Goal: Communication & Community: Answer question/provide support

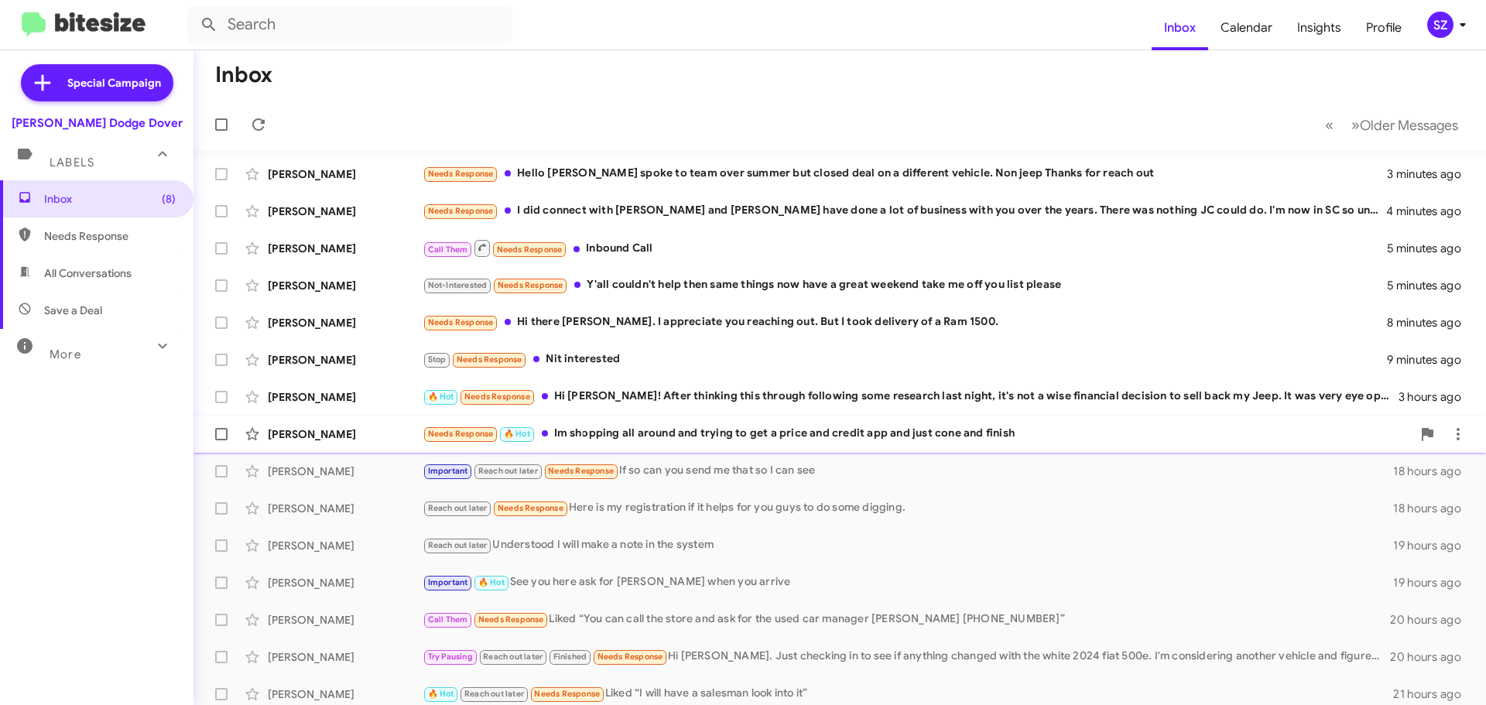
click at [371, 433] on div "[PERSON_NAME]" at bounding box center [345, 433] width 155 height 15
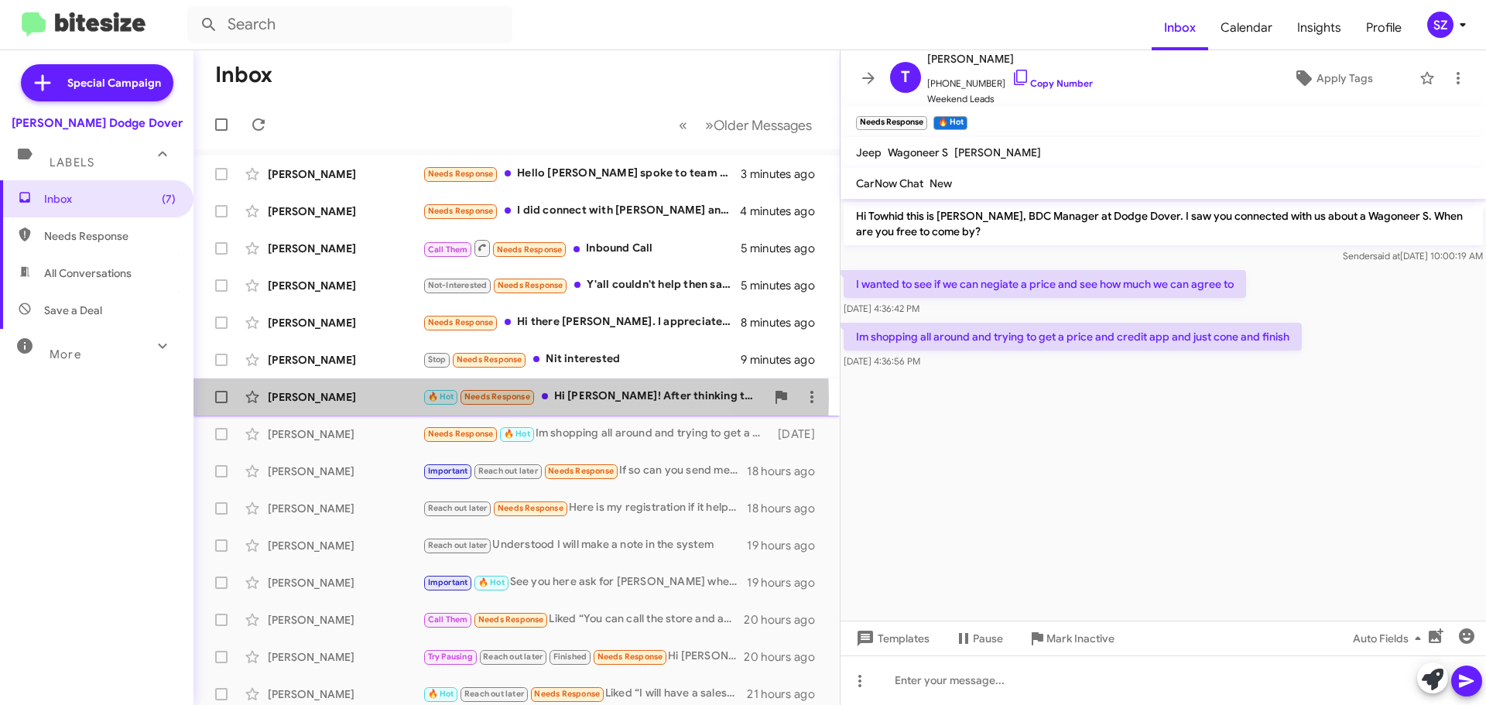
click at [387, 398] on div "[PERSON_NAME]" at bounding box center [345, 396] width 155 height 15
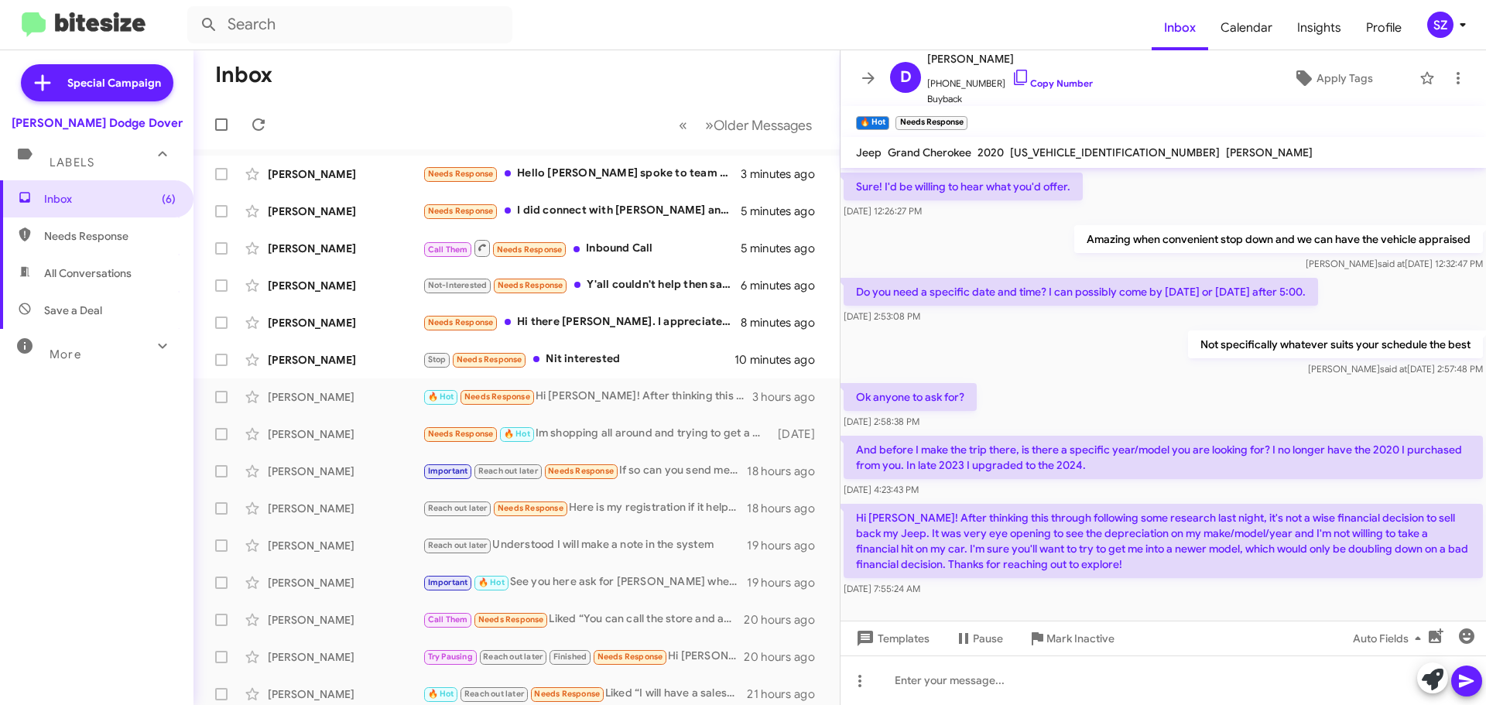
scroll to position [108, 0]
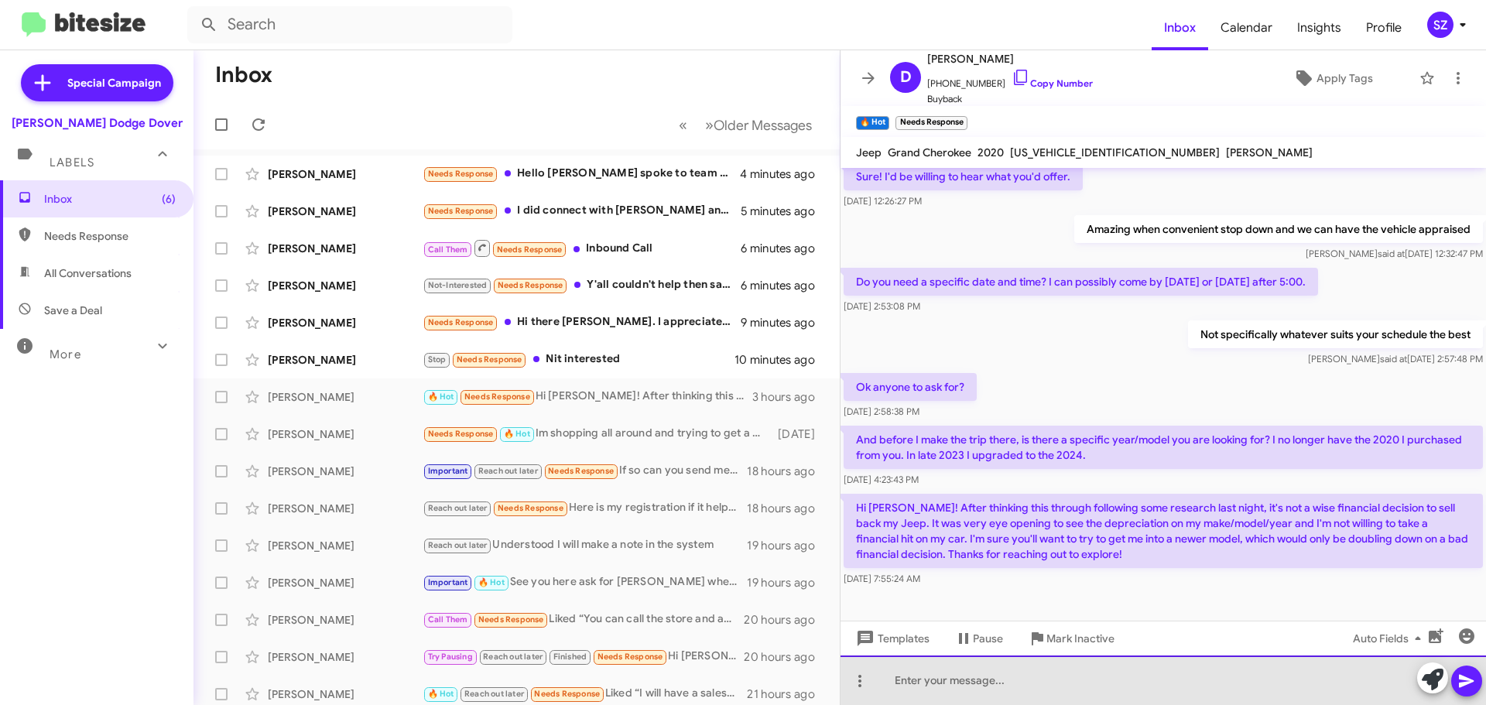
click at [903, 683] on div at bounding box center [1162, 681] width 645 height 50
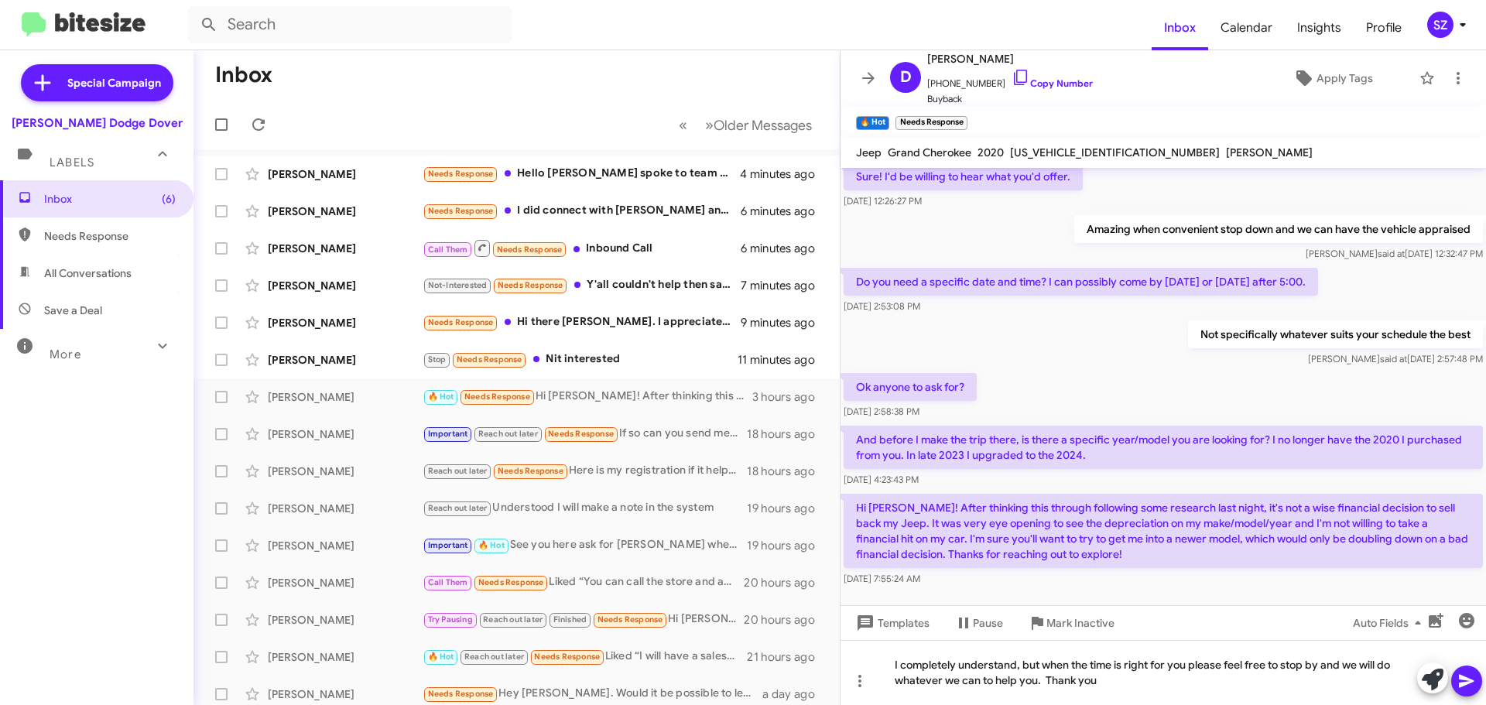
click at [1470, 682] on icon at bounding box center [1466, 681] width 15 height 13
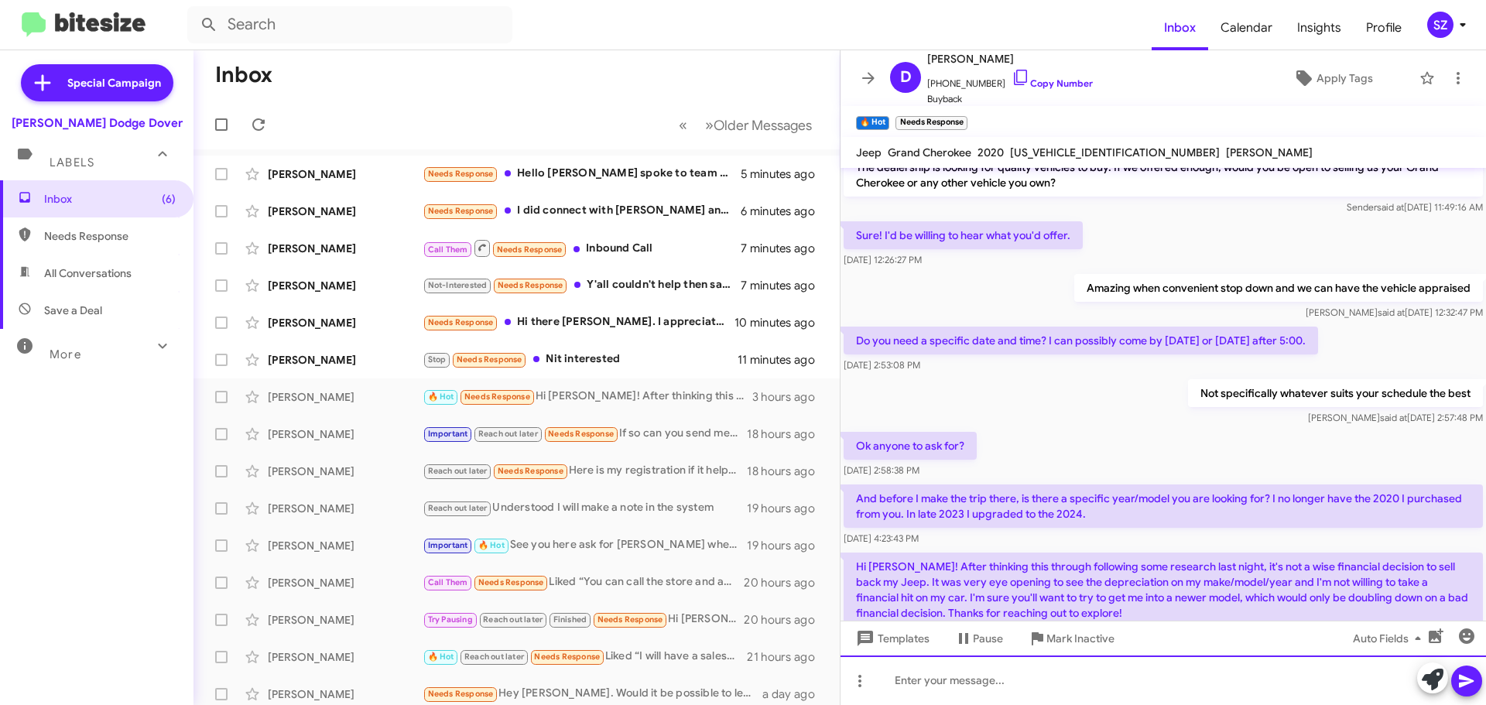
scroll to position [0, 0]
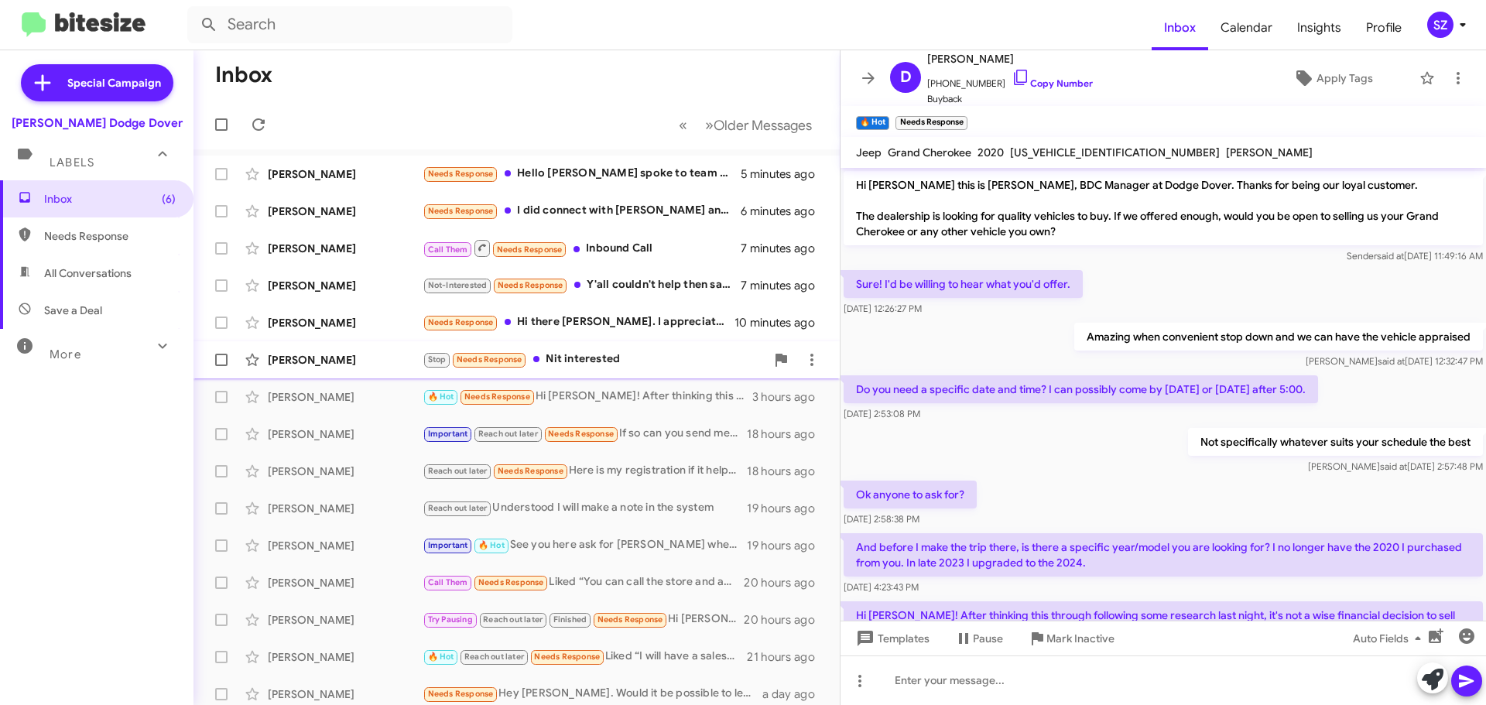
click at [375, 354] on div "[PERSON_NAME]" at bounding box center [345, 359] width 155 height 15
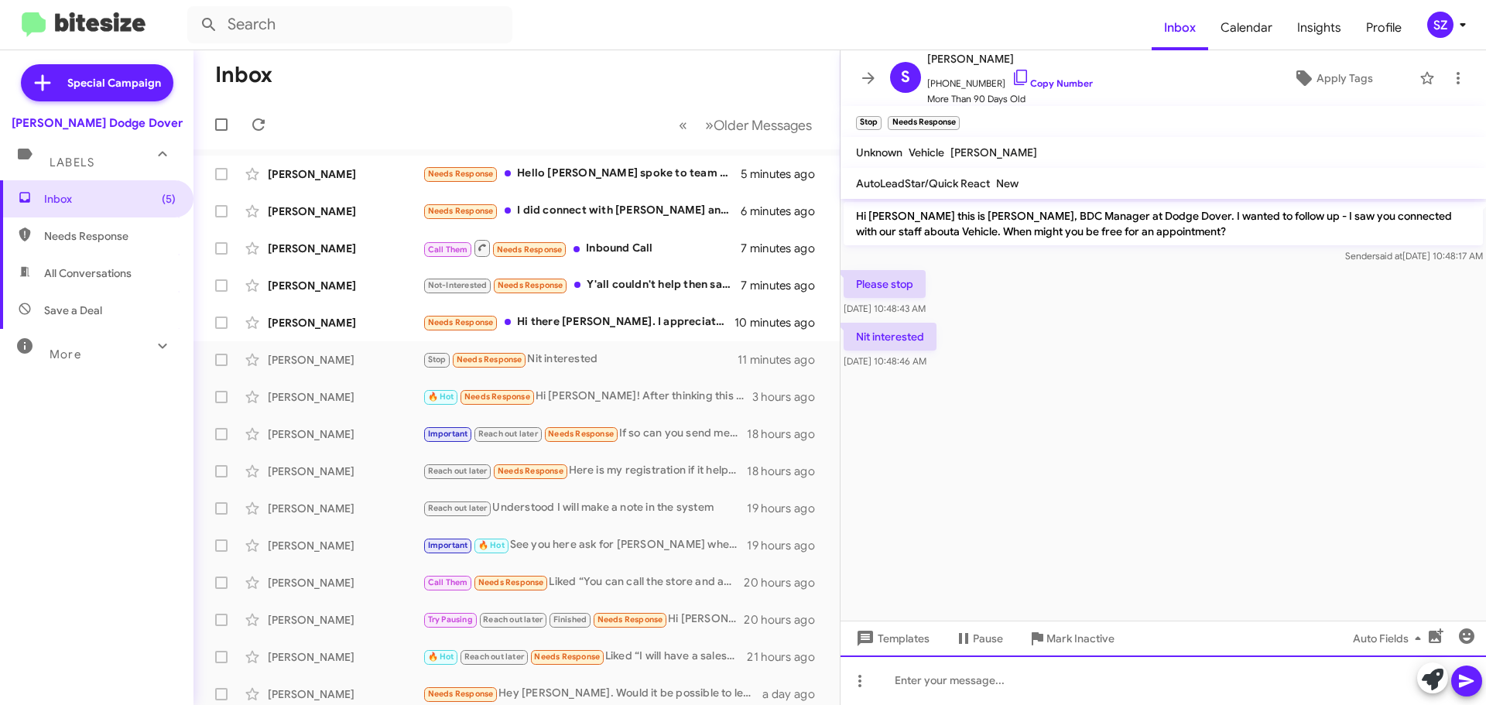
click at [890, 689] on div at bounding box center [1162, 681] width 645 height 50
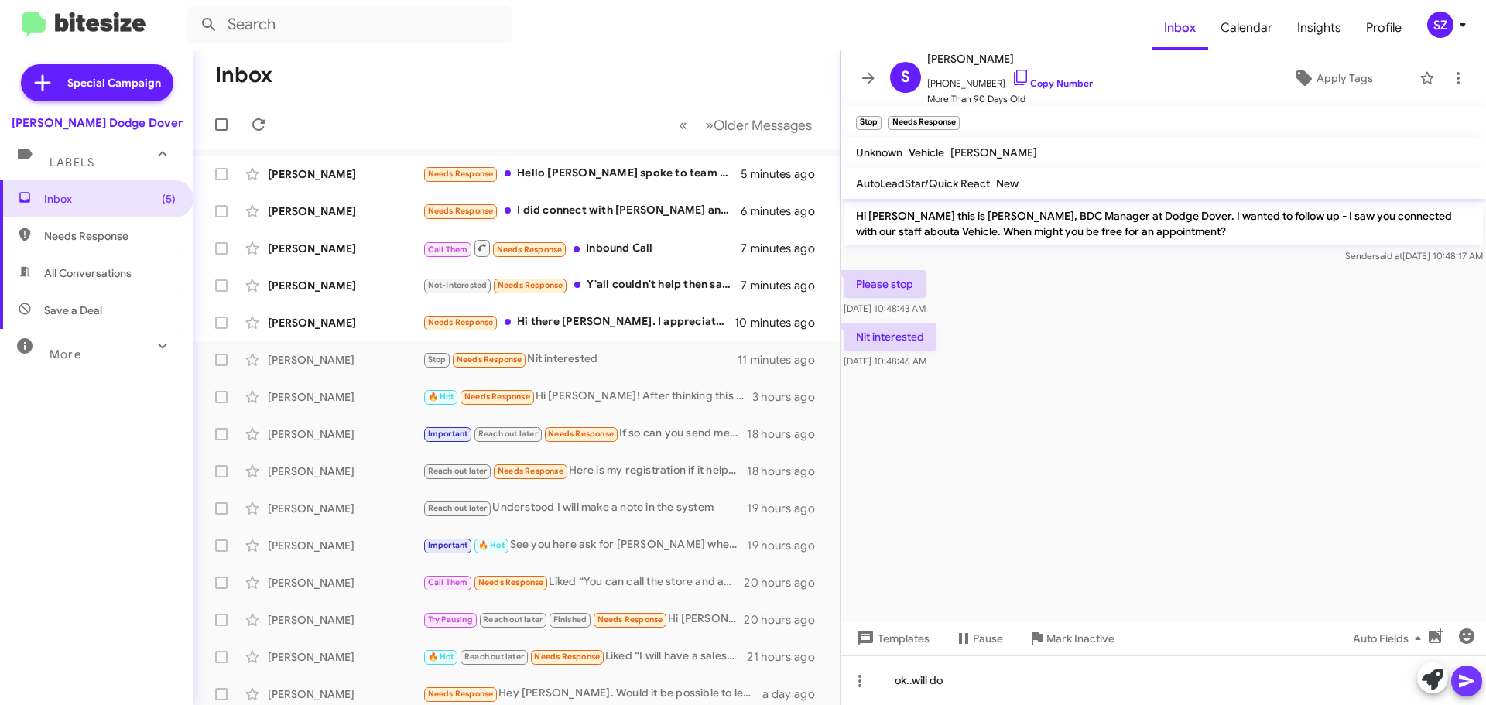
click at [1466, 676] on icon at bounding box center [1466, 681] width 19 height 19
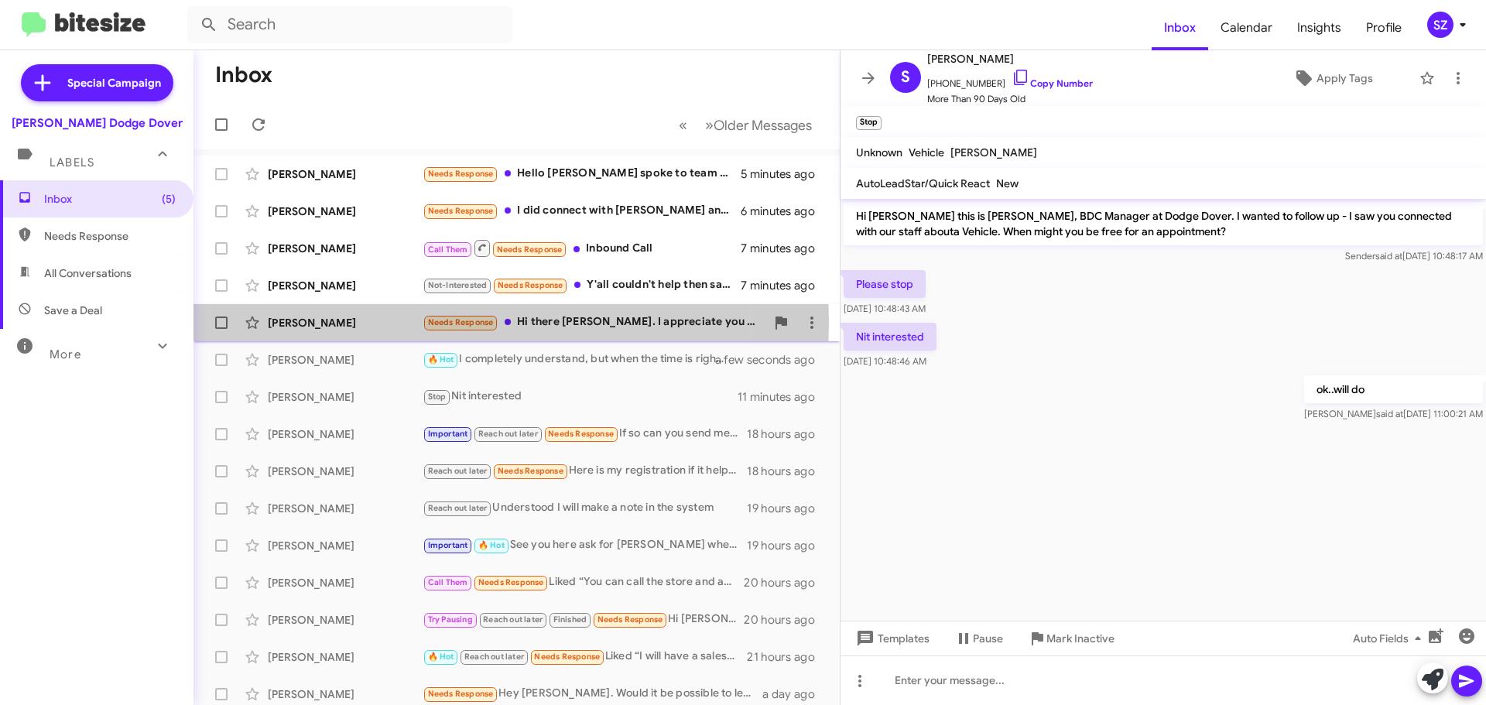
click at [397, 324] on div "[PERSON_NAME]" at bounding box center [345, 322] width 155 height 15
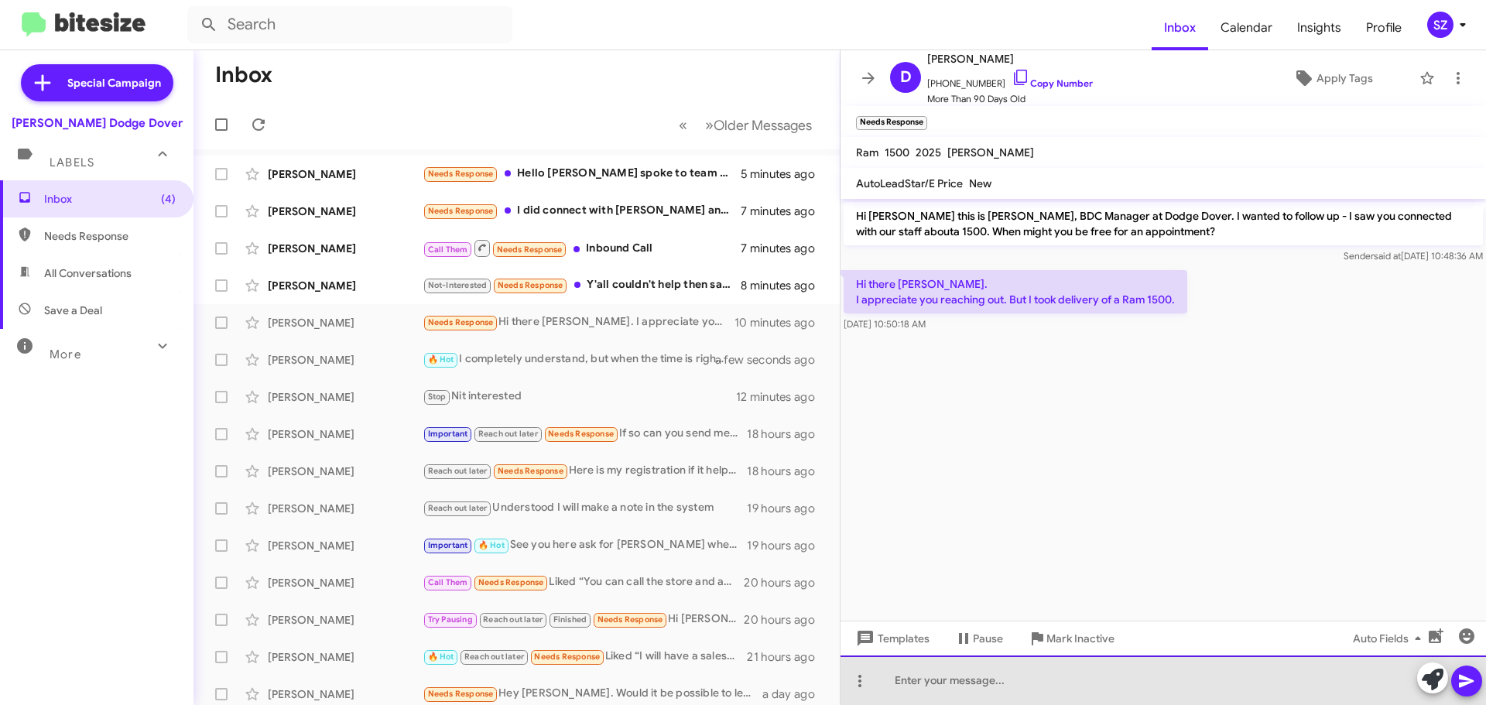
click at [881, 680] on div at bounding box center [1162, 681] width 645 height 50
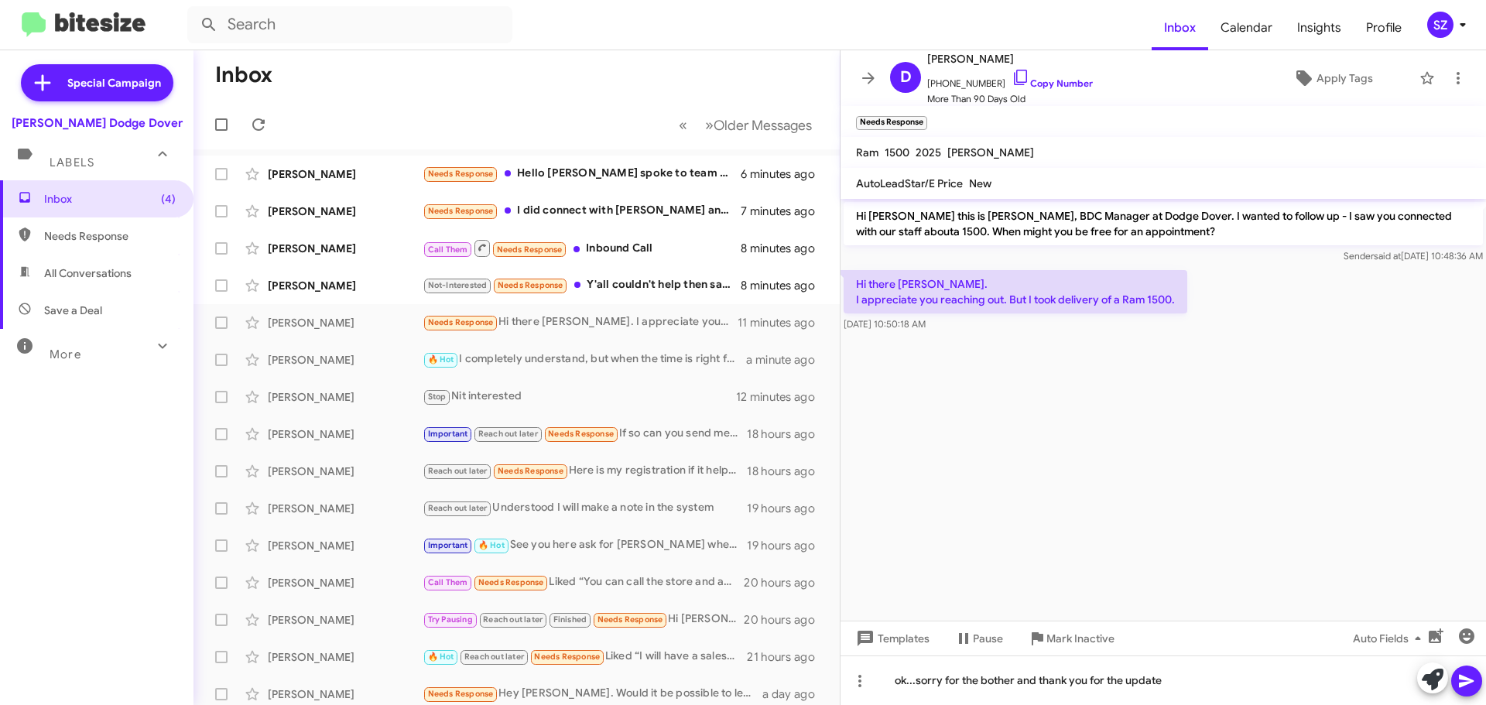
click at [1461, 680] on icon at bounding box center [1466, 681] width 19 height 19
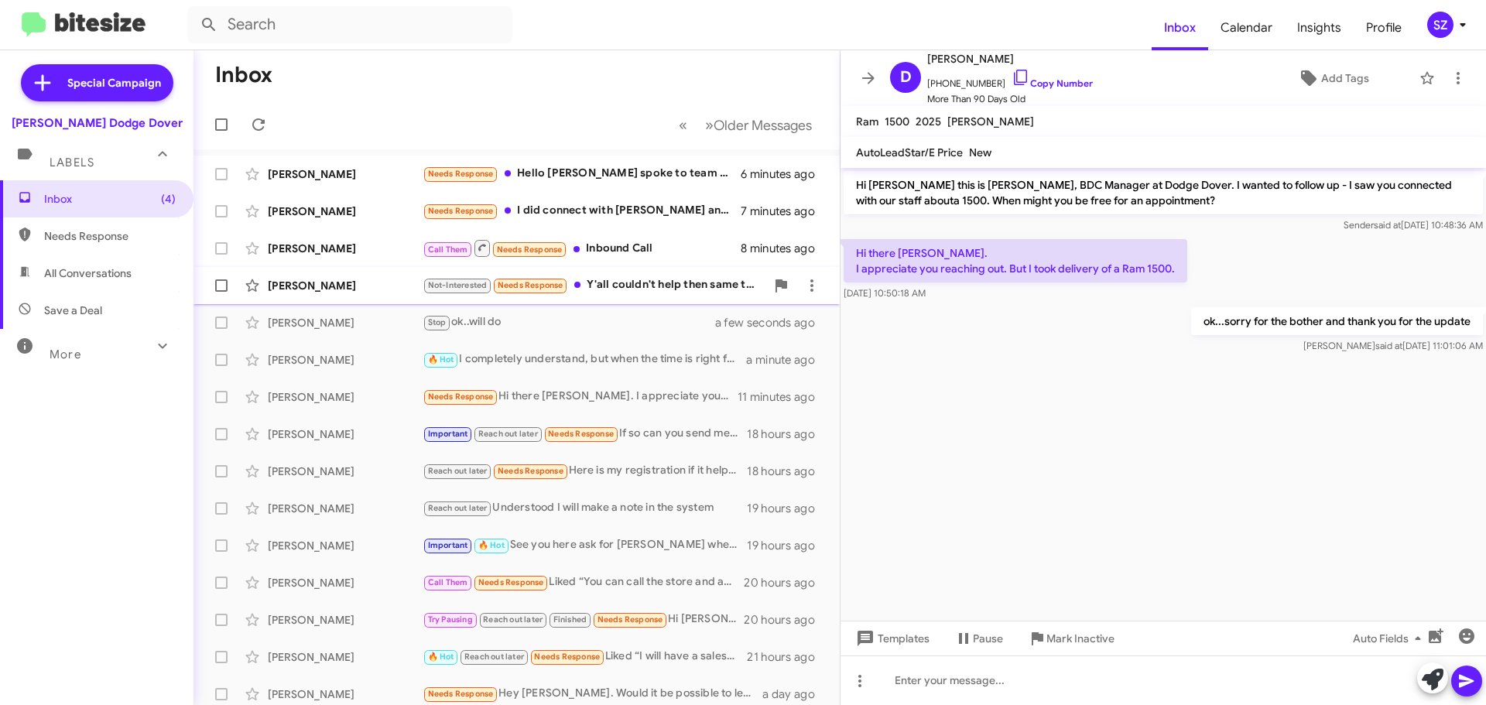
click at [371, 286] on div "[PERSON_NAME]" at bounding box center [345, 285] width 155 height 15
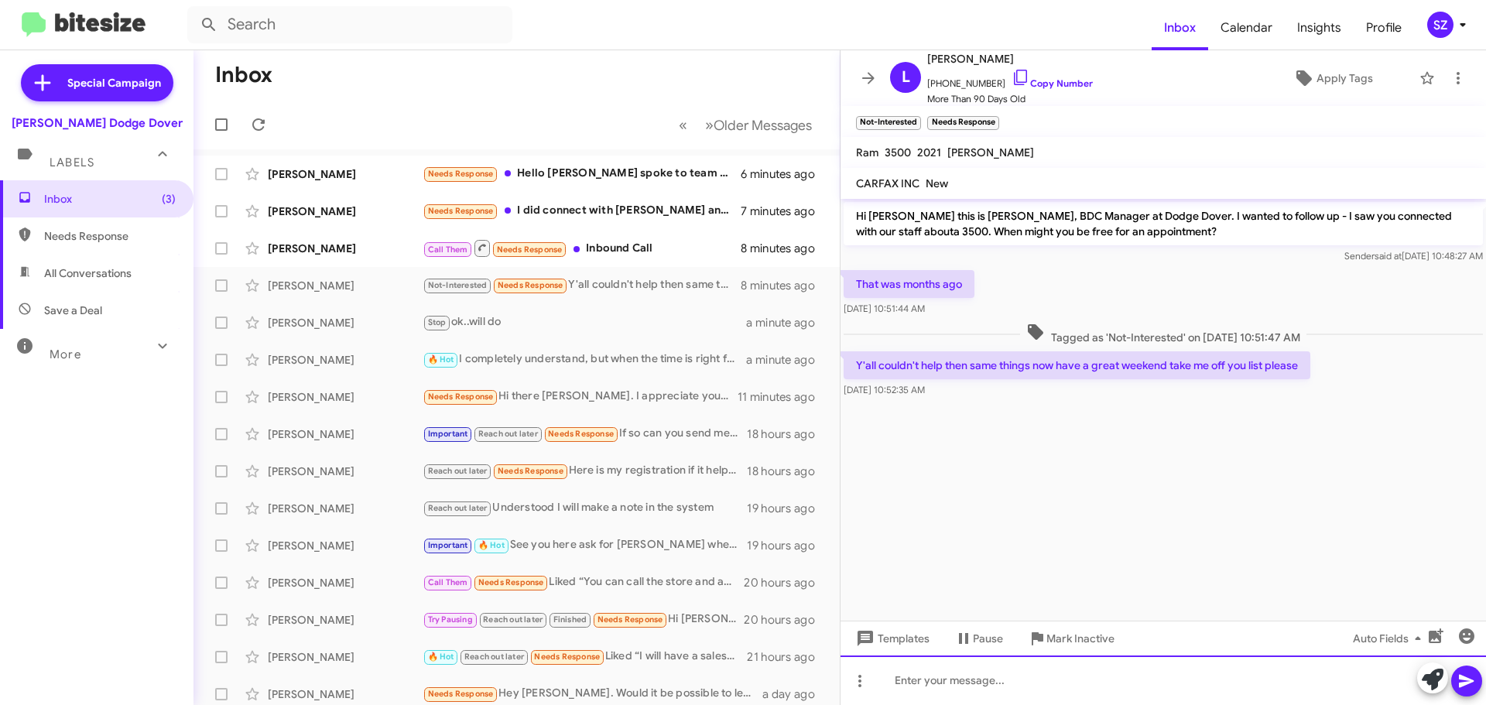
click at [885, 678] on div at bounding box center [1162, 681] width 645 height 50
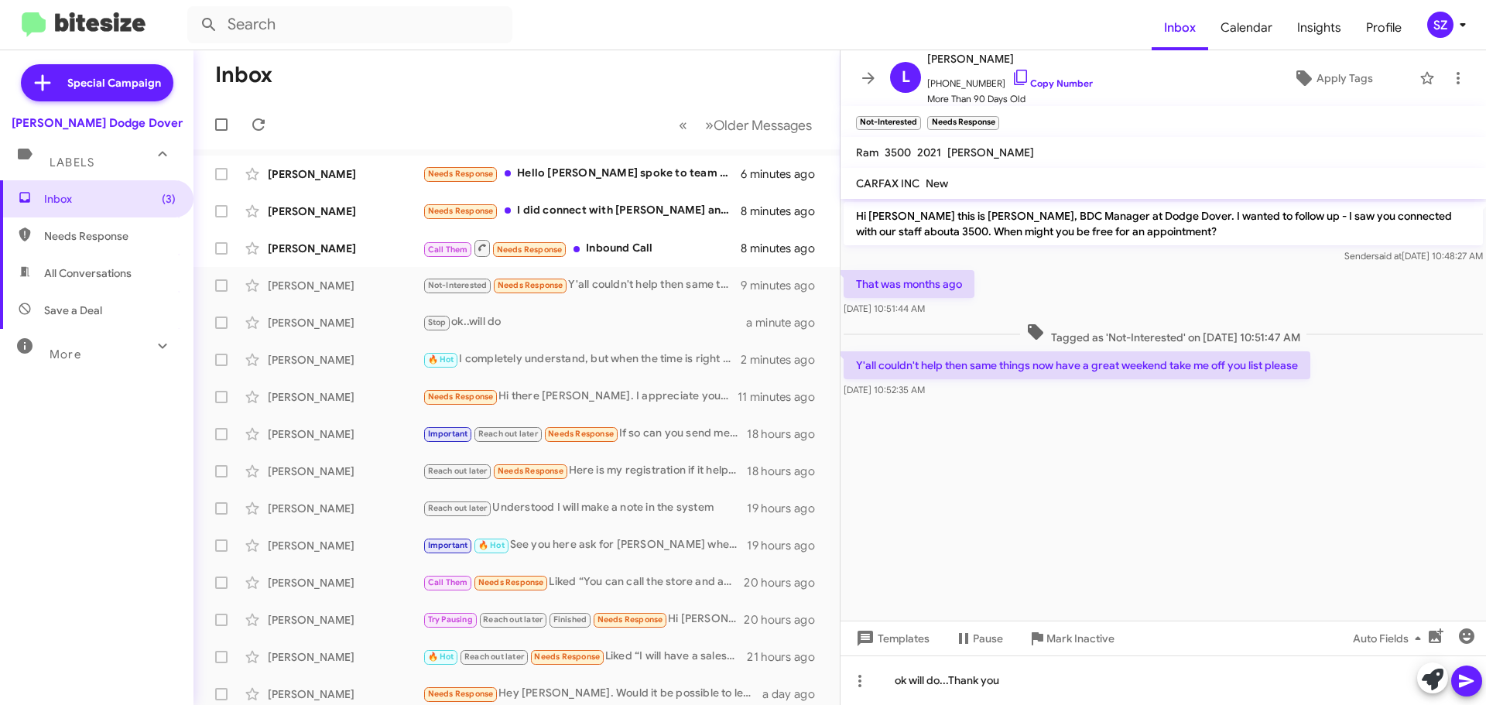
click at [1462, 680] on icon at bounding box center [1466, 681] width 15 height 13
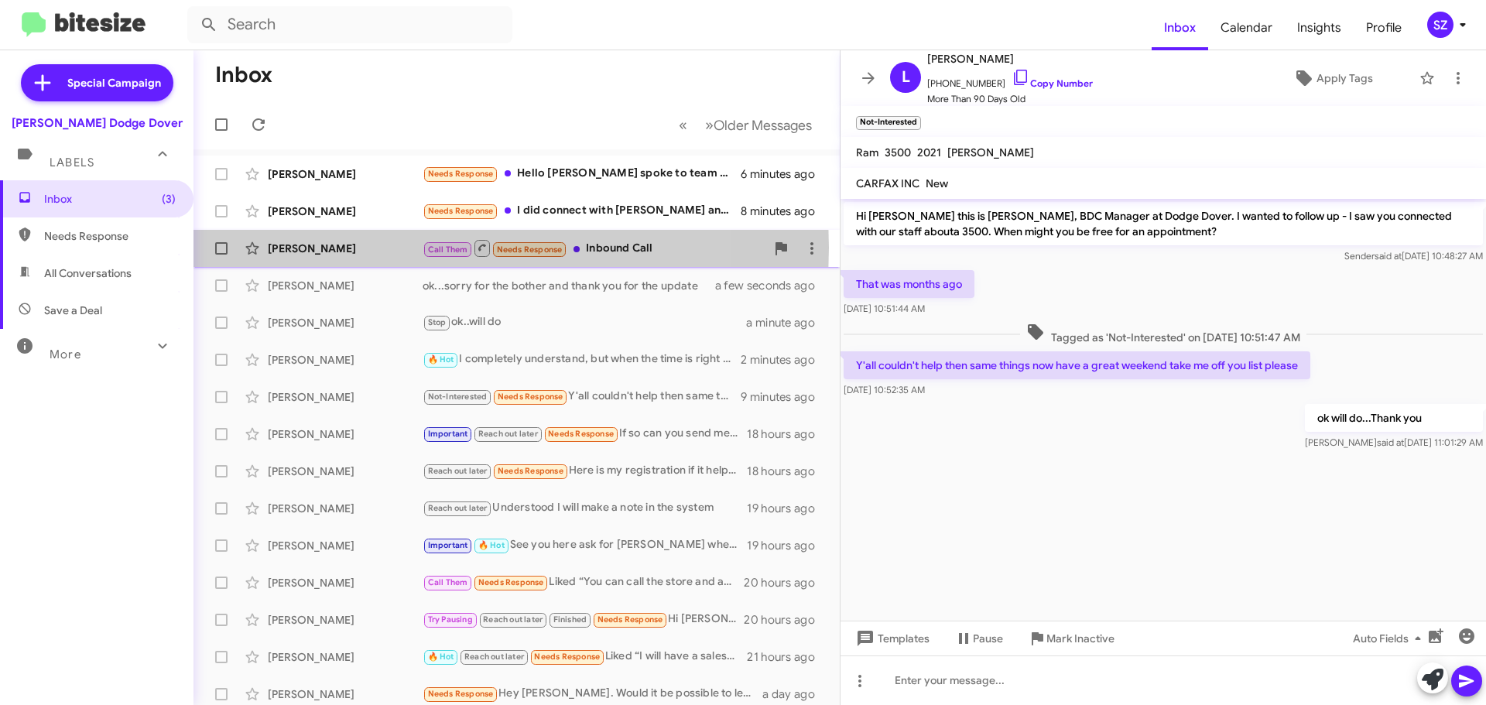
click at [386, 248] on div "[PERSON_NAME]" at bounding box center [345, 248] width 155 height 15
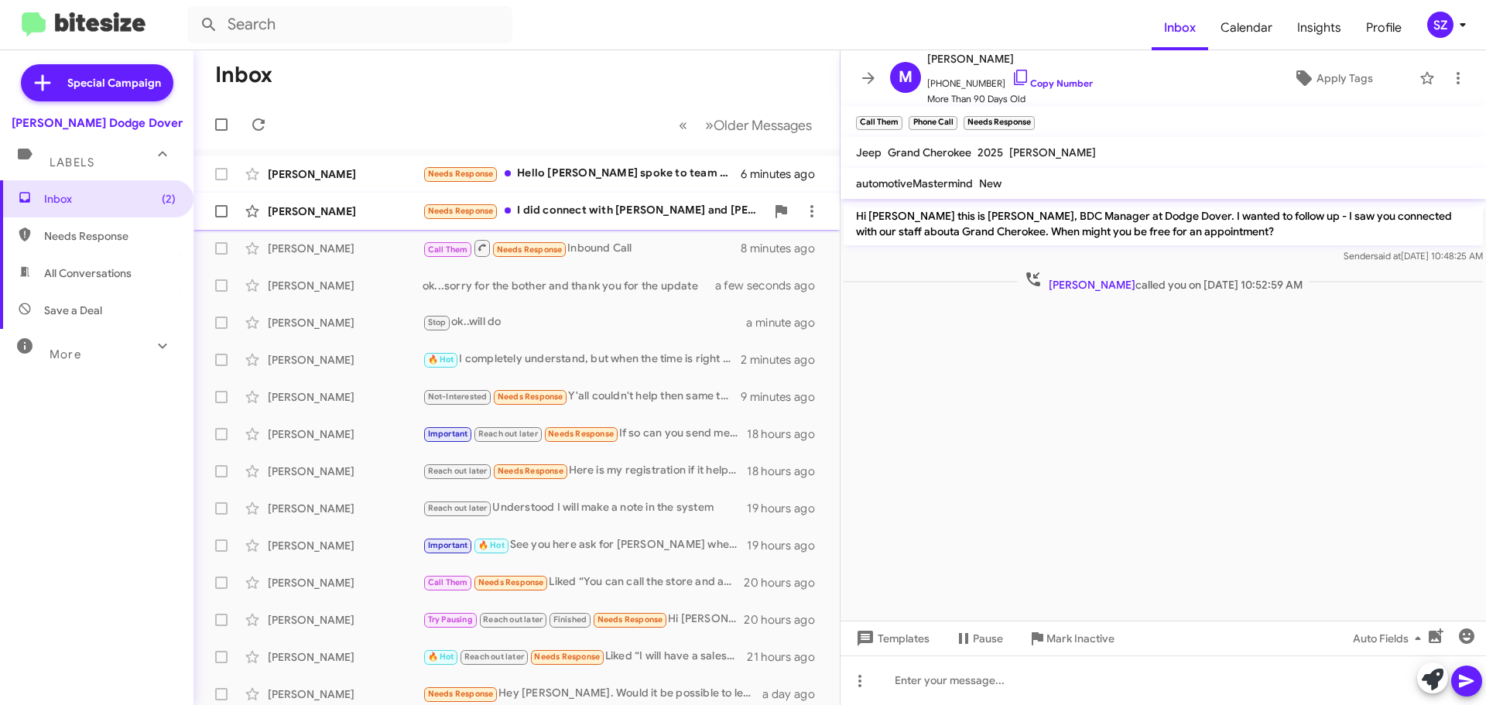
click at [368, 202] on div "[PERSON_NAME] Needs Response I did connect with [PERSON_NAME] and [PERSON_NAME]…" at bounding box center [516, 211] width 621 height 31
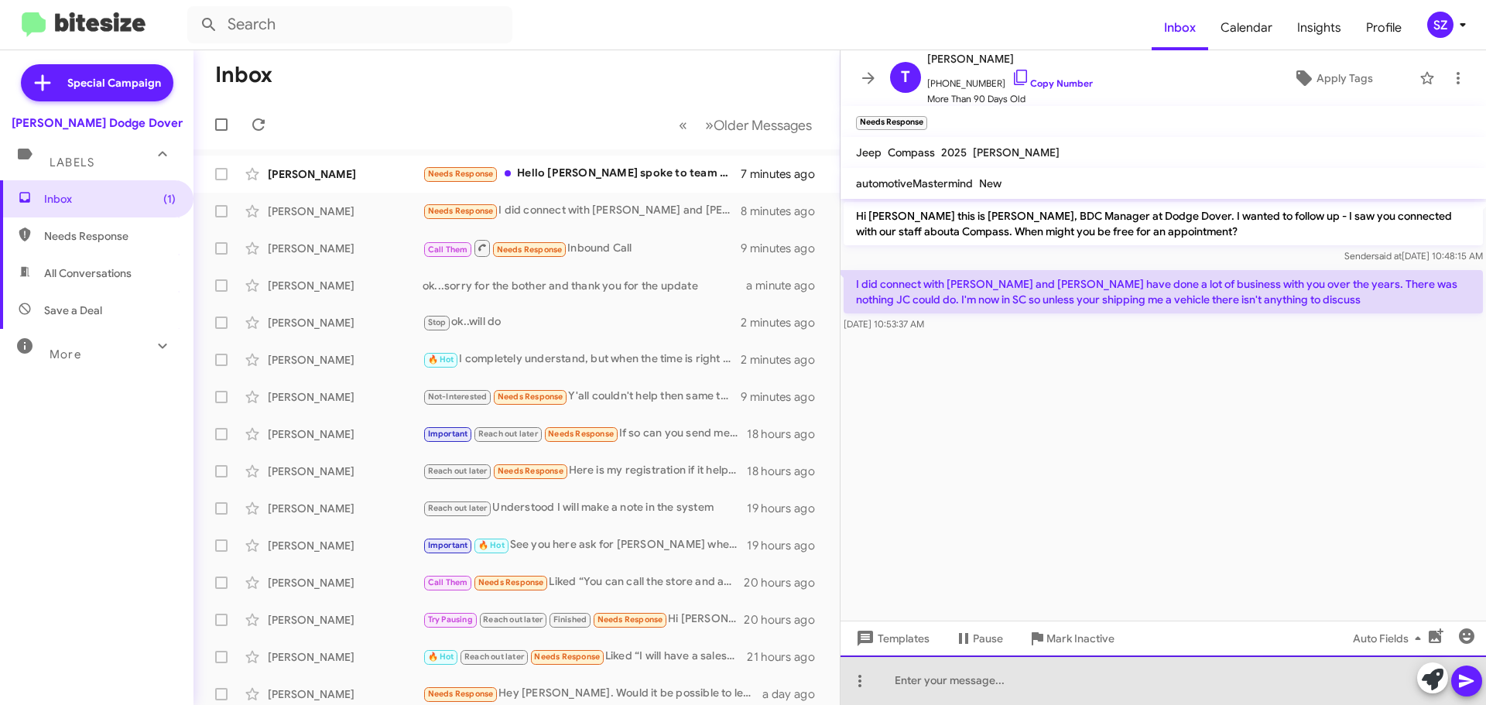
click at [883, 679] on div at bounding box center [1162, 681] width 645 height 50
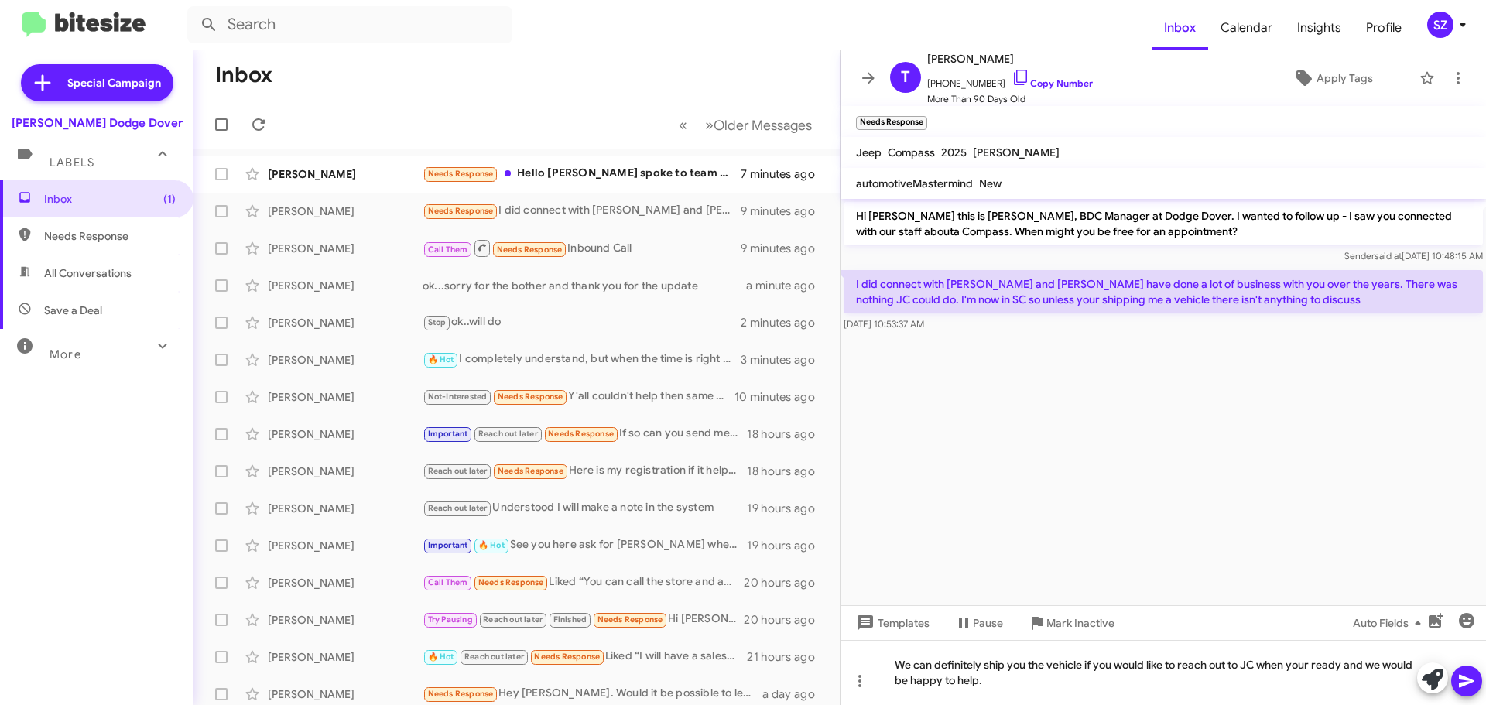
click at [1465, 680] on icon at bounding box center [1466, 681] width 15 height 13
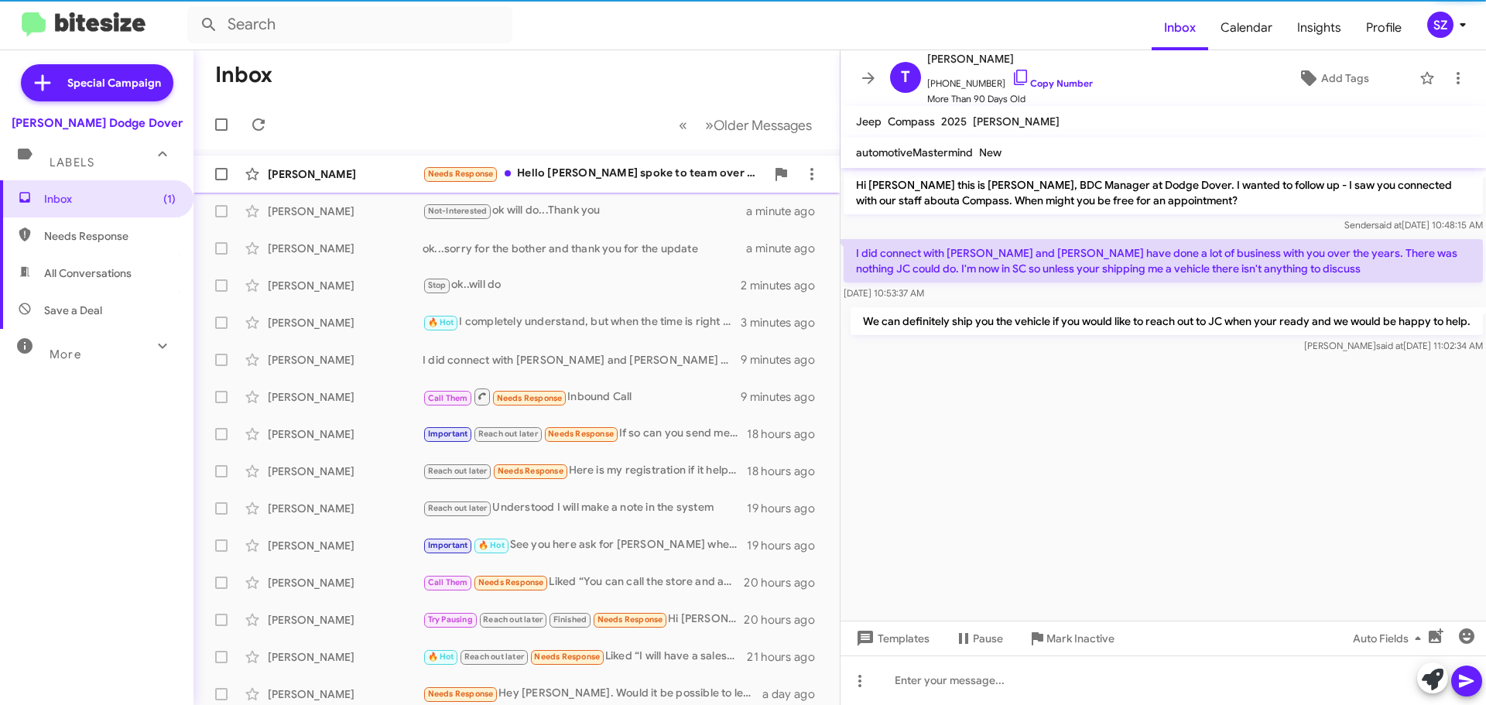
click at [386, 180] on div "[PERSON_NAME] Needs Response Hello [PERSON_NAME] spoke to team over summer but …" at bounding box center [516, 174] width 621 height 31
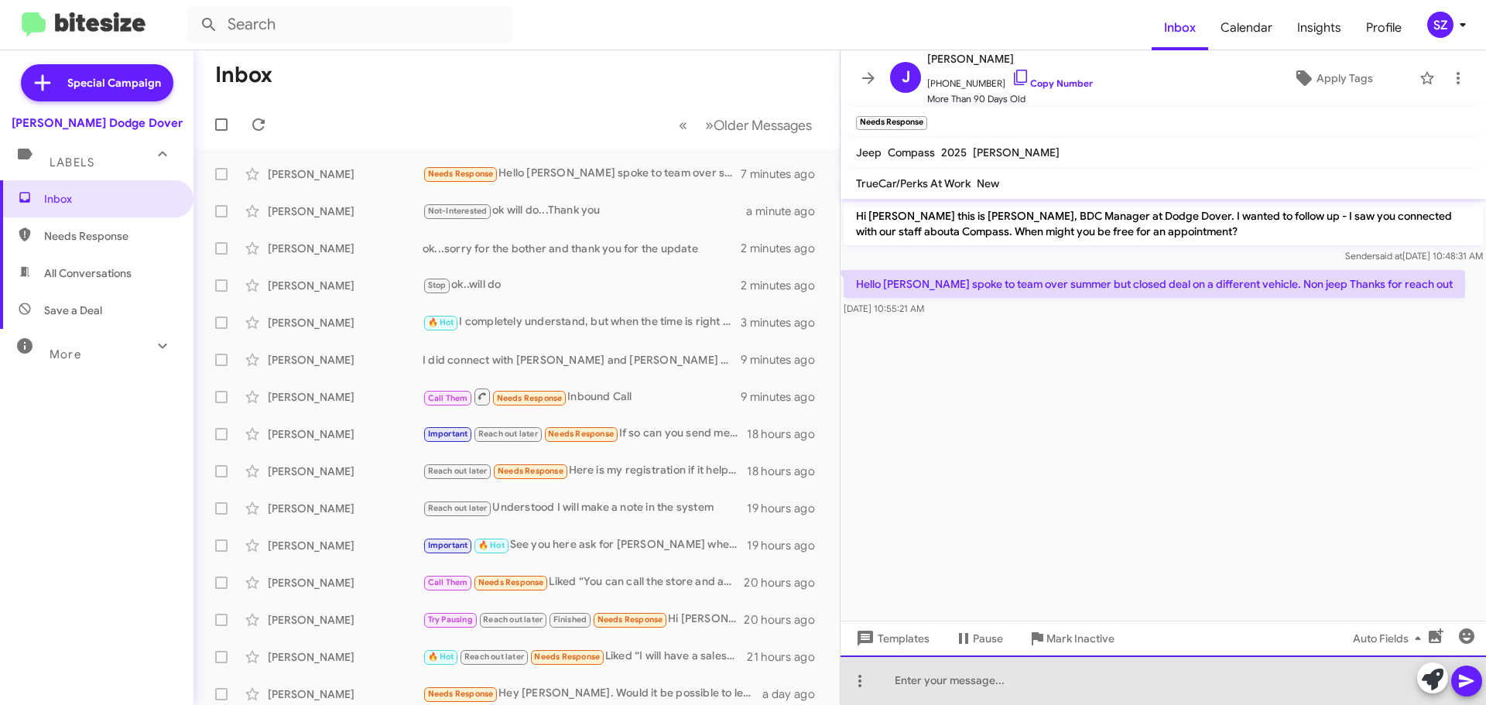
click at [889, 683] on div at bounding box center [1162, 681] width 645 height 50
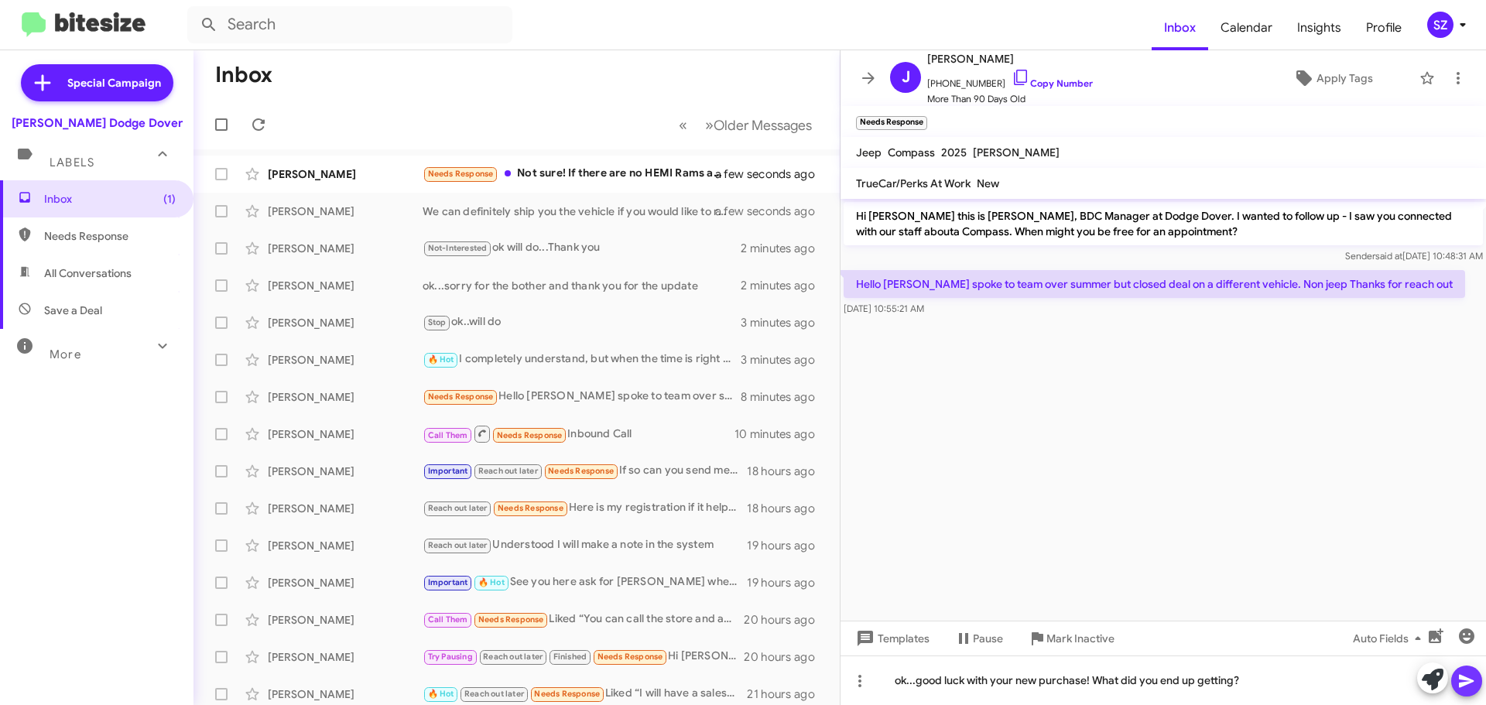
click at [1460, 676] on icon at bounding box center [1466, 681] width 15 height 13
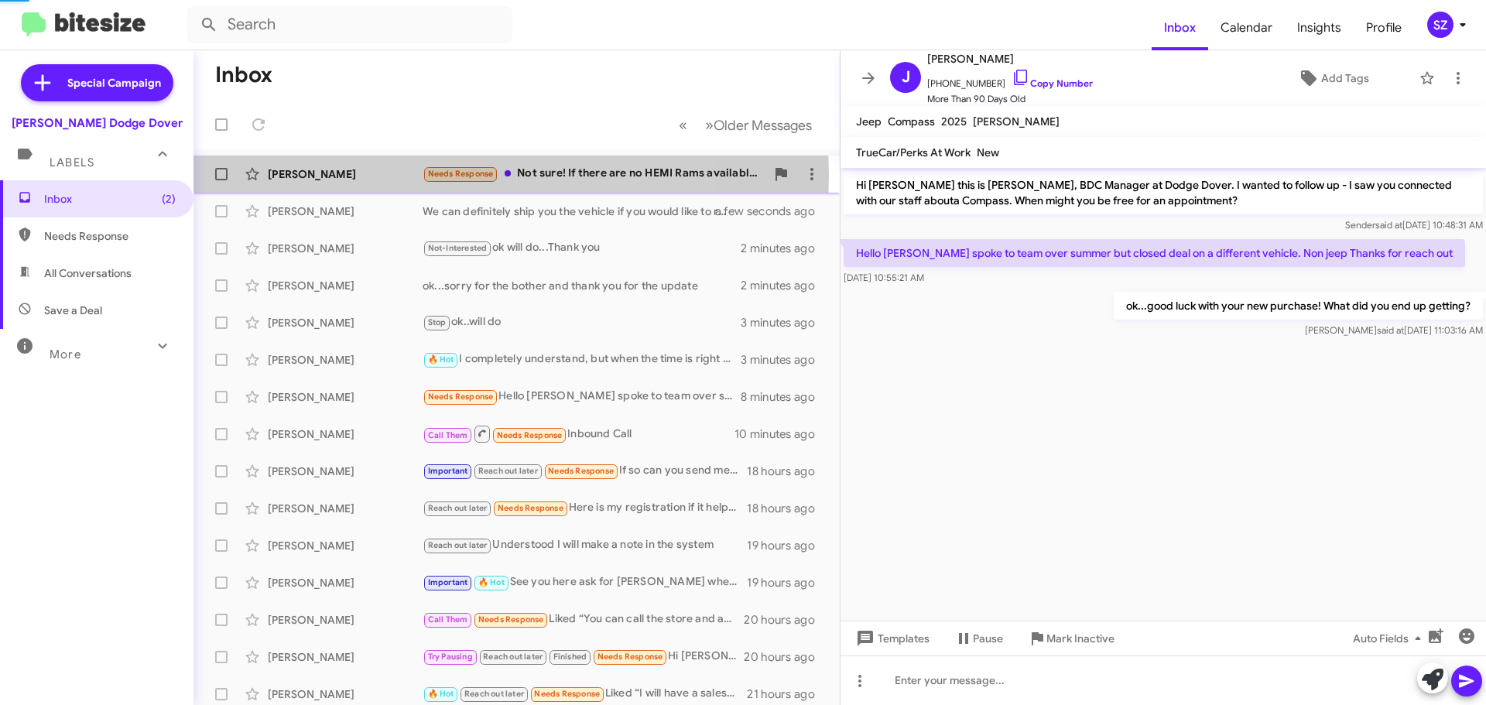
click at [379, 174] on div "[PERSON_NAME]" at bounding box center [345, 173] width 155 height 15
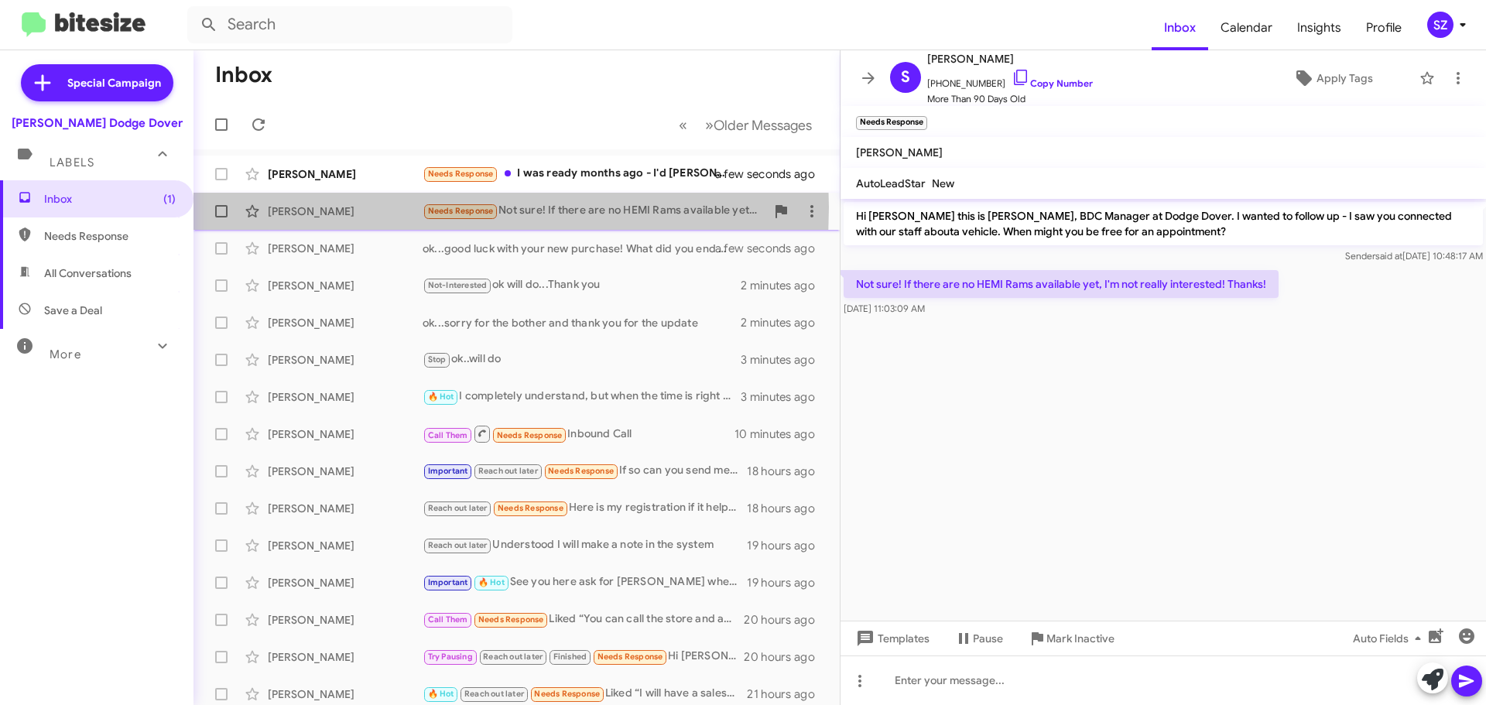
click at [377, 207] on div "[PERSON_NAME]" at bounding box center [345, 211] width 155 height 15
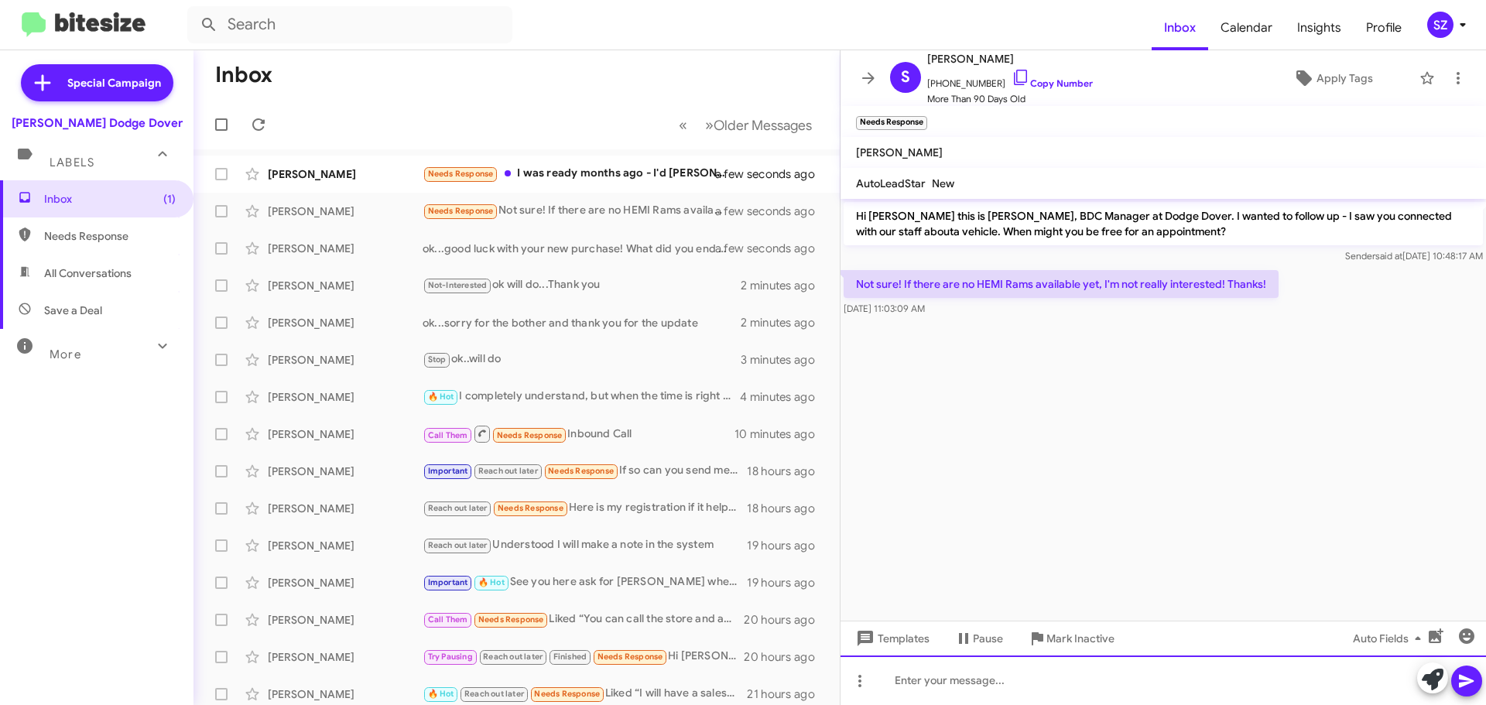
click at [891, 684] on div at bounding box center [1162, 681] width 645 height 50
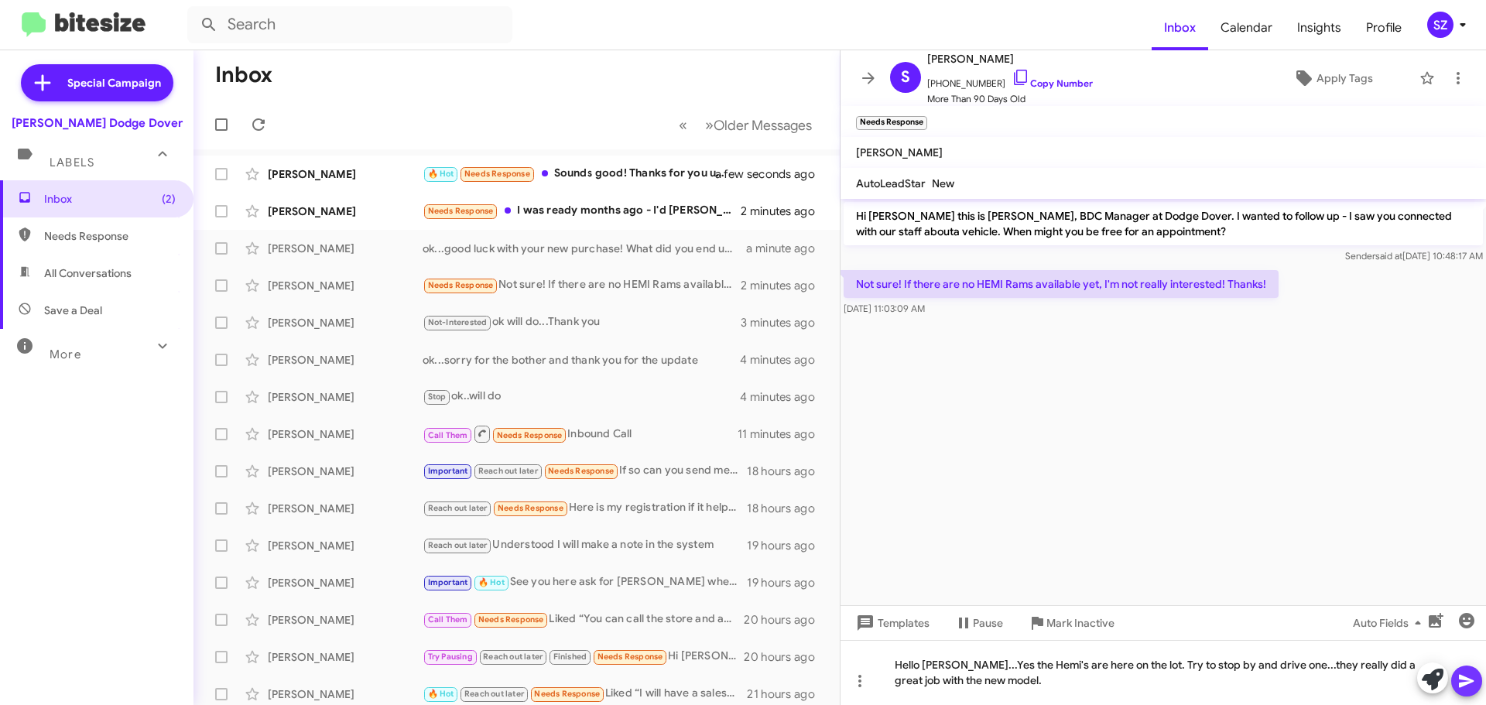
click at [1462, 679] on icon at bounding box center [1466, 681] width 15 height 13
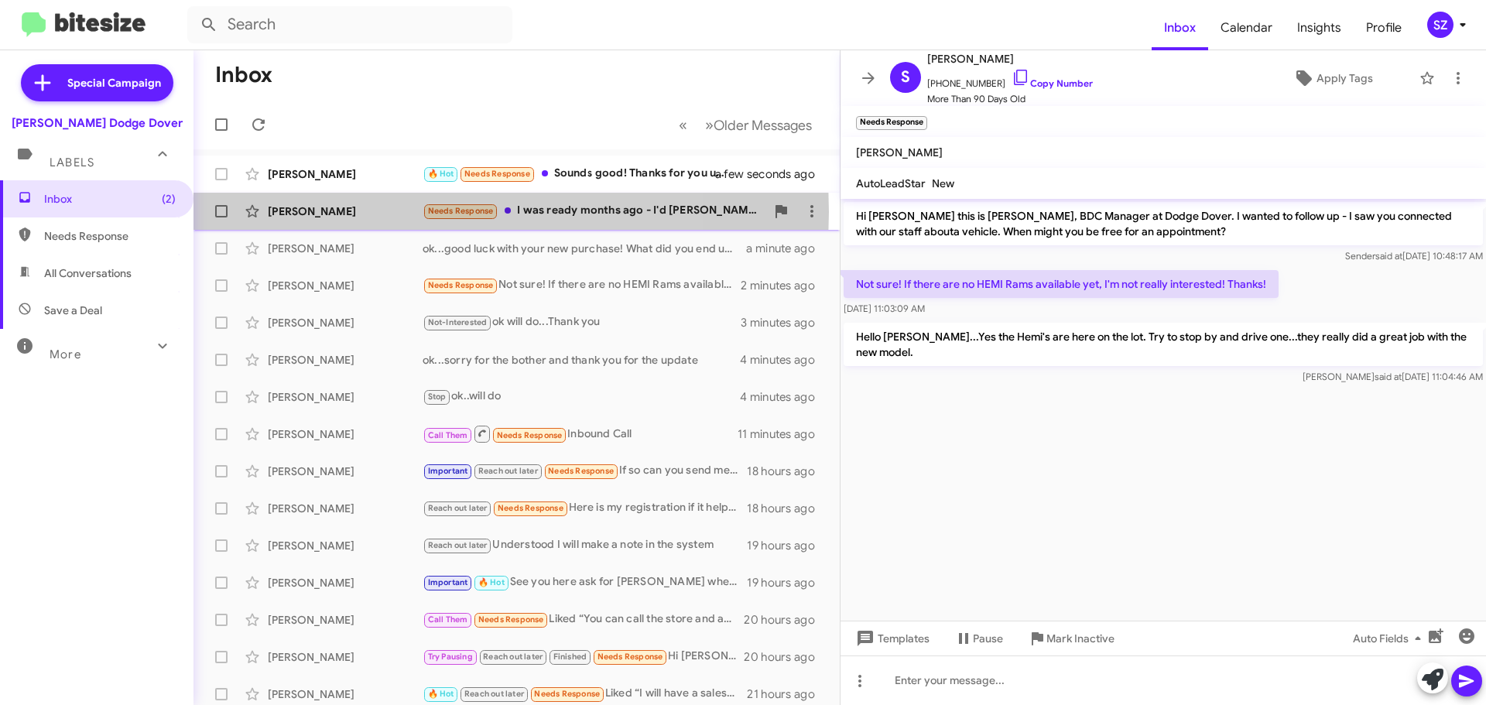
click at [372, 212] on div "[PERSON_NAME]" at bounding box center [345, 211] width 155 height 15
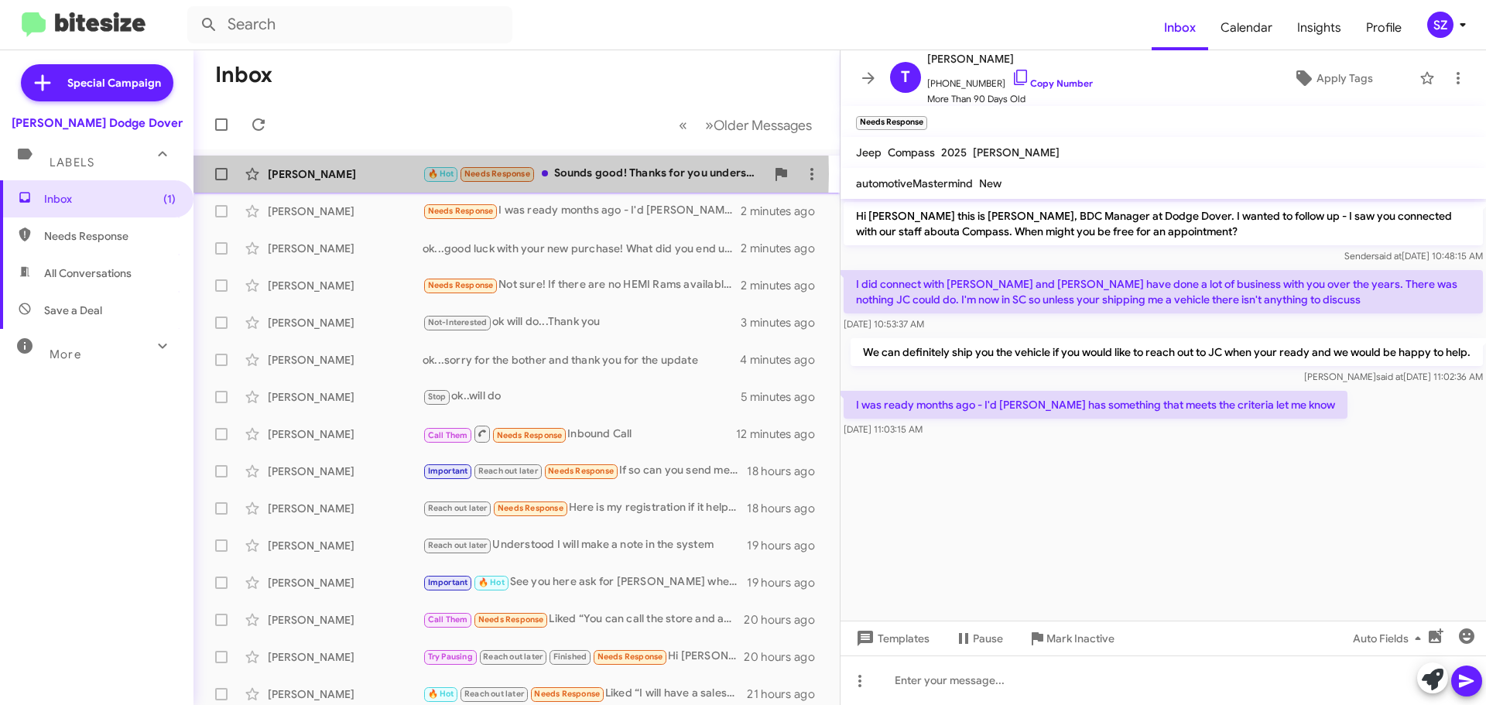
click at [401, 174] on div "[PERSON_NAME]" at bounding box center [345, 173] width 155 height 15
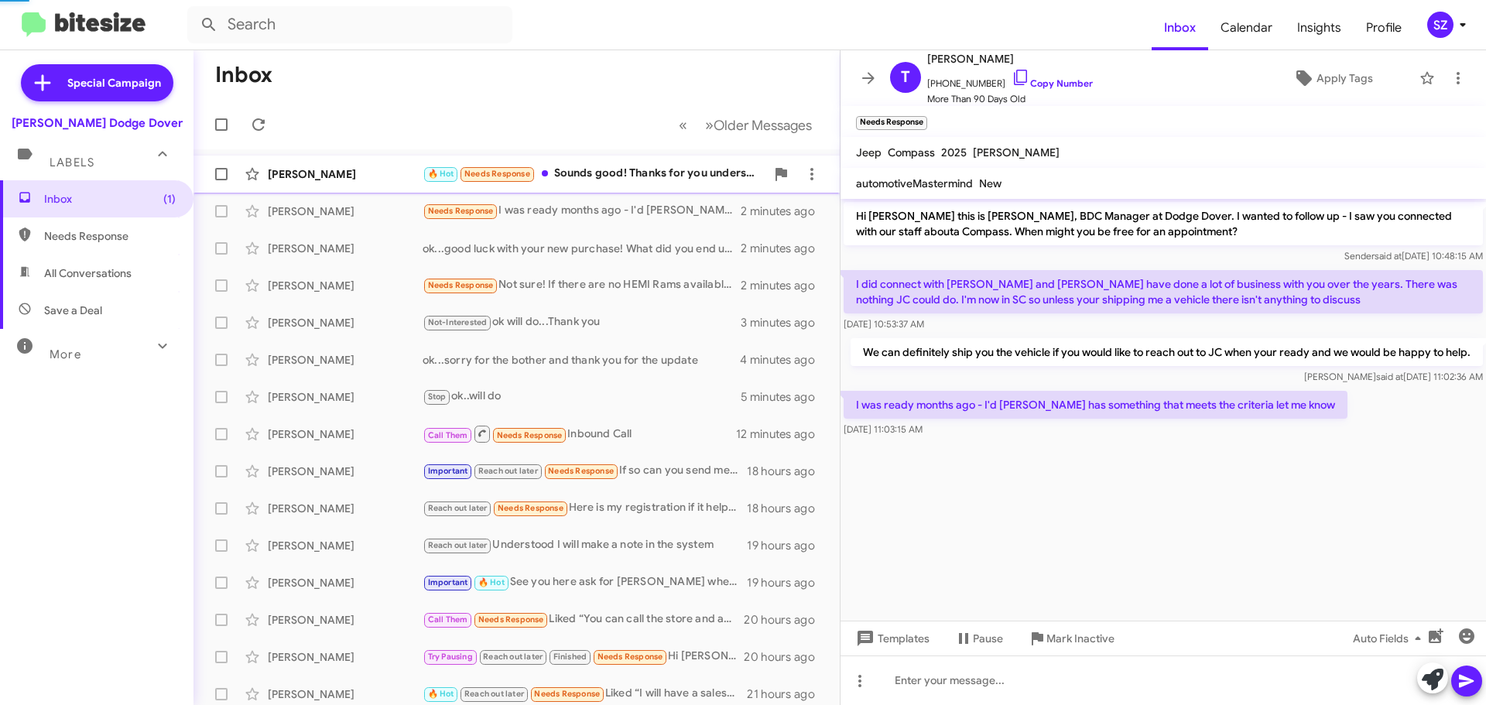
scroll to position [236, 0]
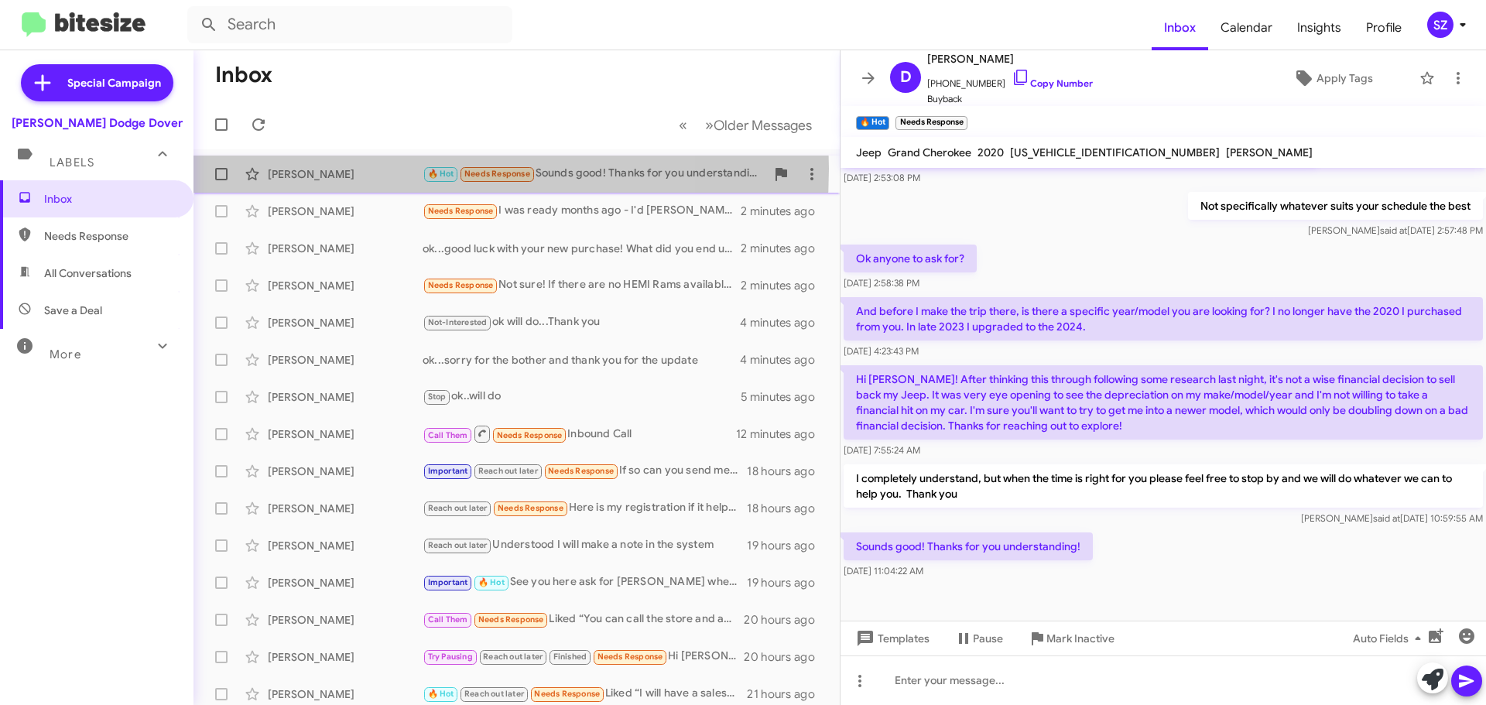
click at [368, 169] on div "[PERSON_NAME]" at bounding box center [345, 173] width 155 height 15
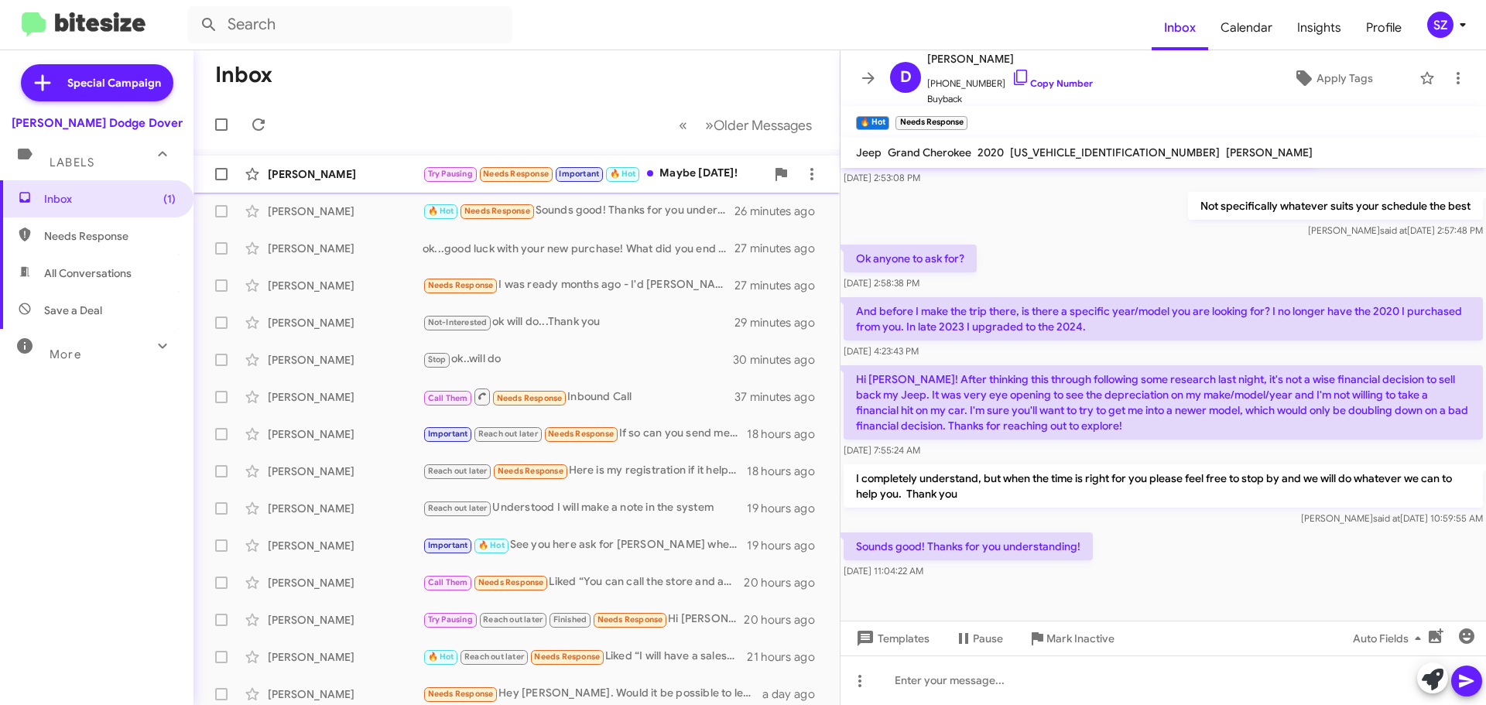
click at [348, 173] on div "[PERSON_NAME]" at bounding box center [345, 173] width 155 height 15
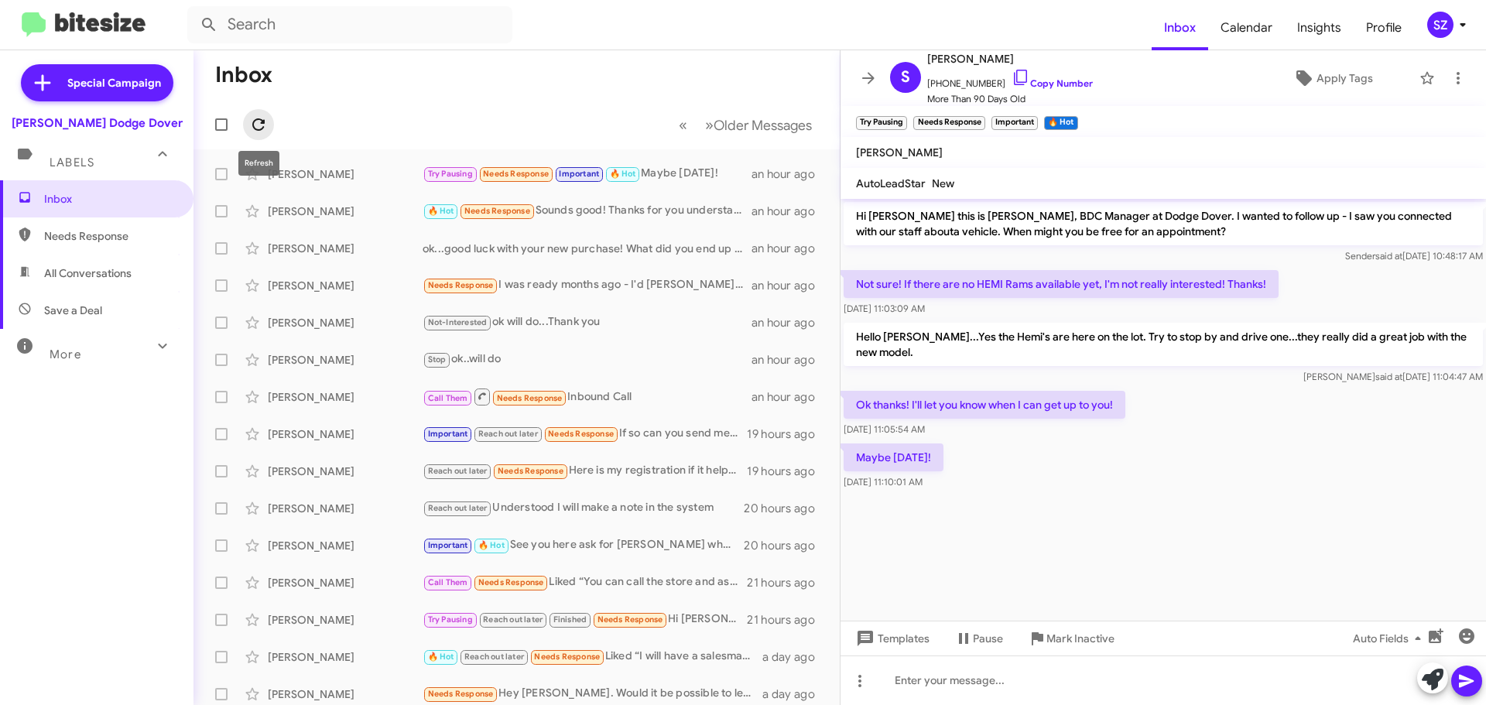
click at [258, 131] on icon at bounding box center [258, 124] width 19 height 19
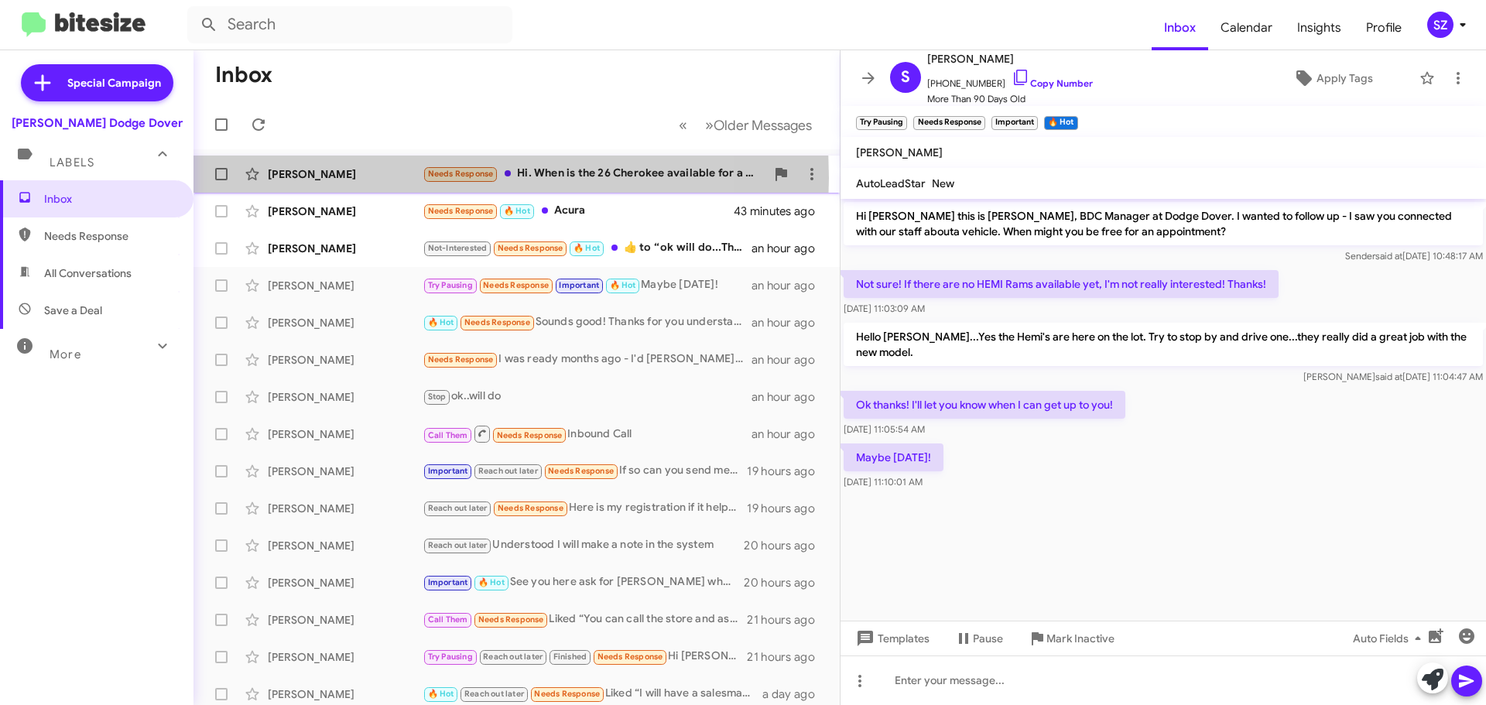
click at [388, 178] on div "[PERSON_NAME]" at bounding box center [345, 173] width 155 height 15
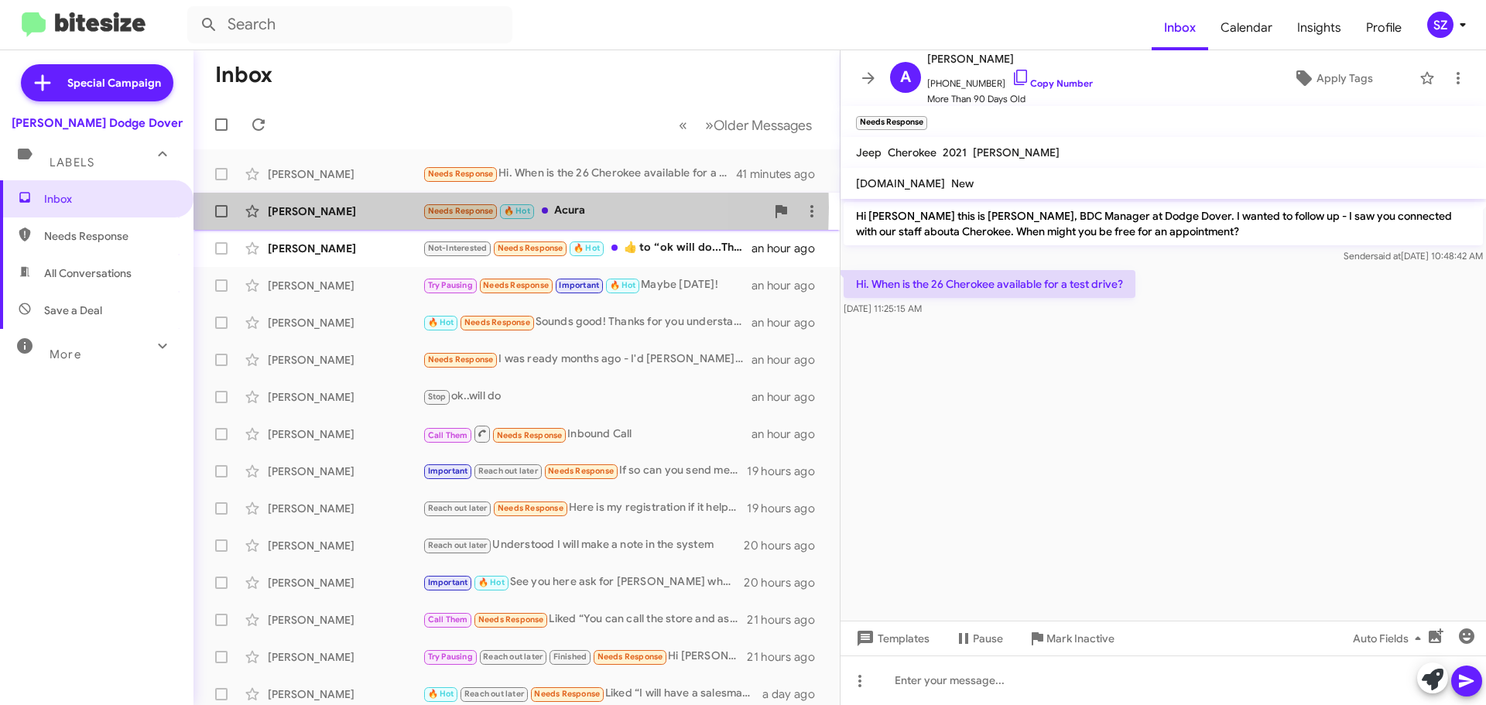
click at [385, 207] on div "[PERSON_NAME]" at bounding box center [345, 211] width 155 height 15
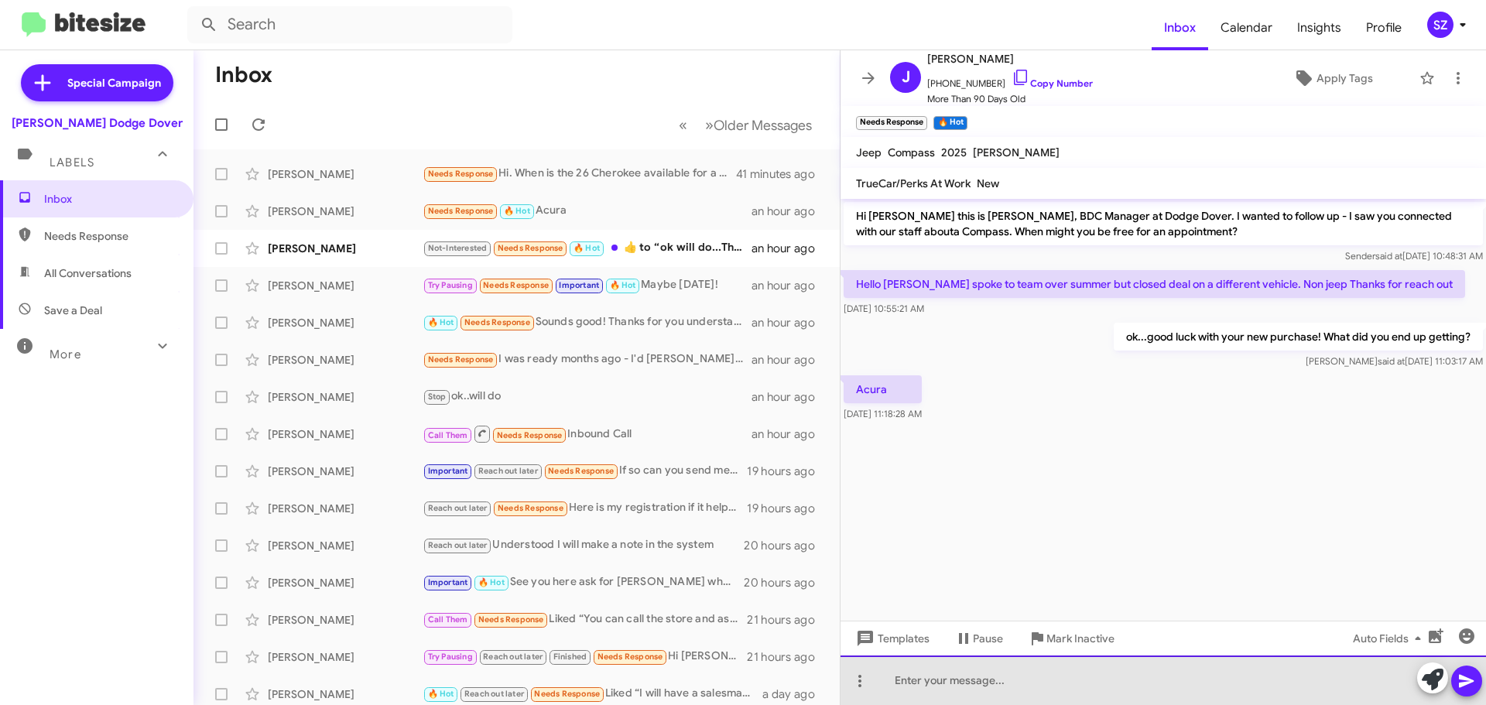
click at [888, 680] on div at bounding box center [1162, 681] width 645 height 50
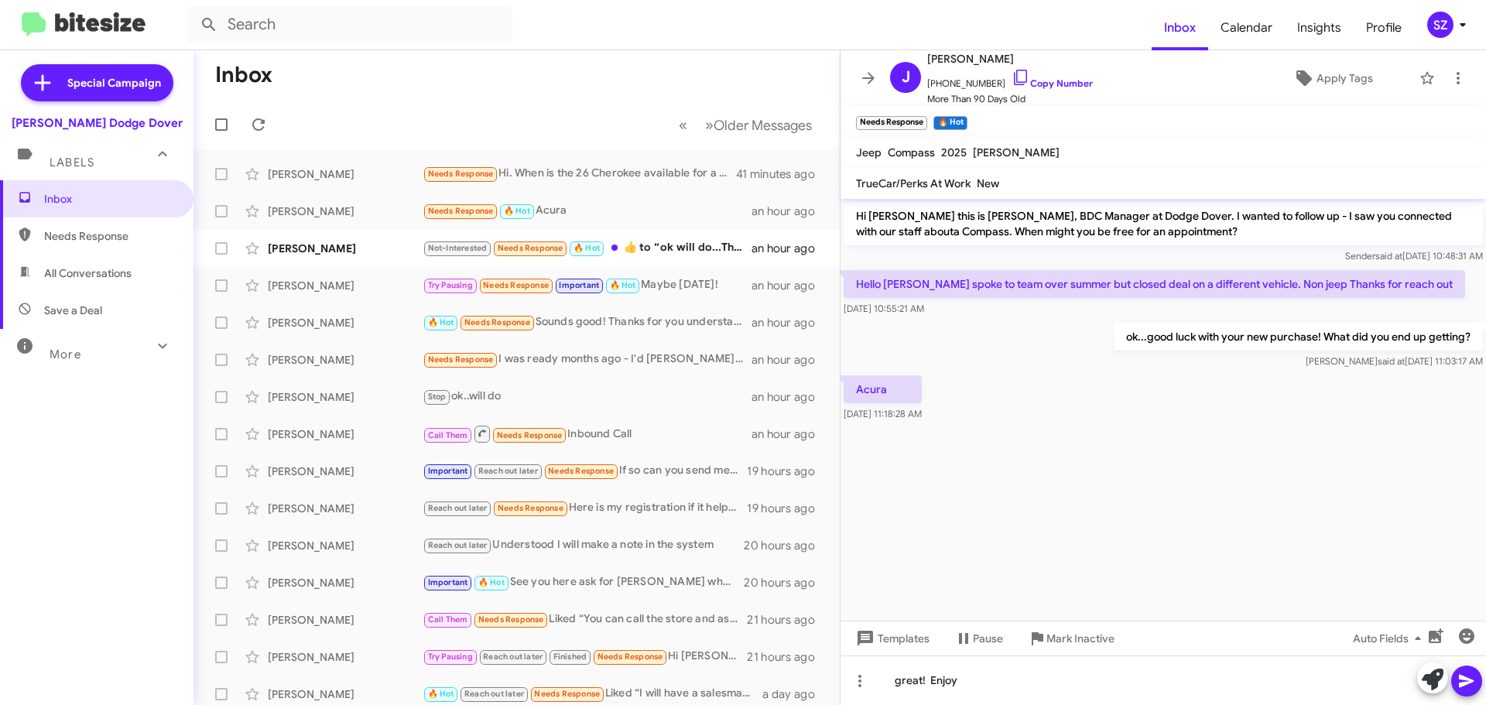
click at [1470, 686] on icon at bounding box center [1466, 681] width 19 height 19
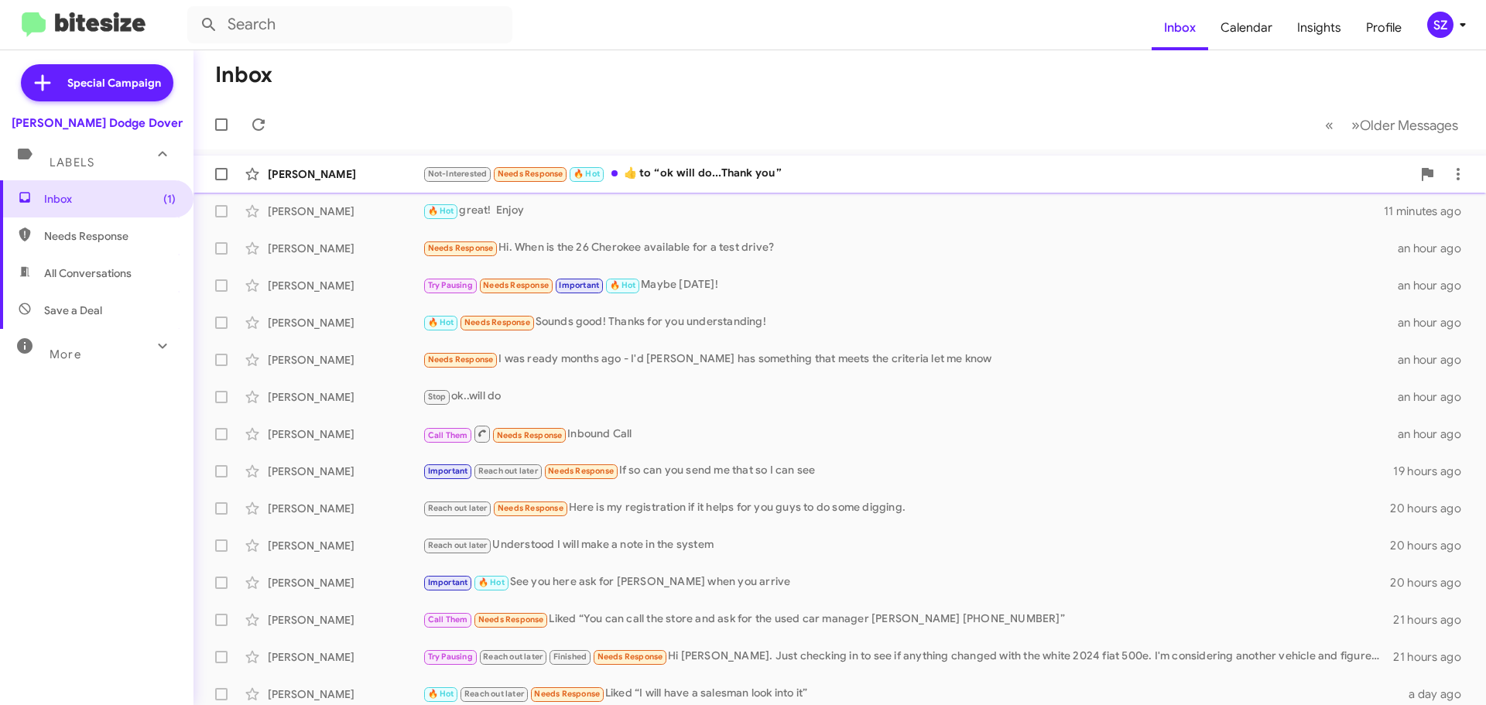
click at [374, 180] on div "[PERSON_NAME]" at bounding box center [345, 173] width 155 height 15
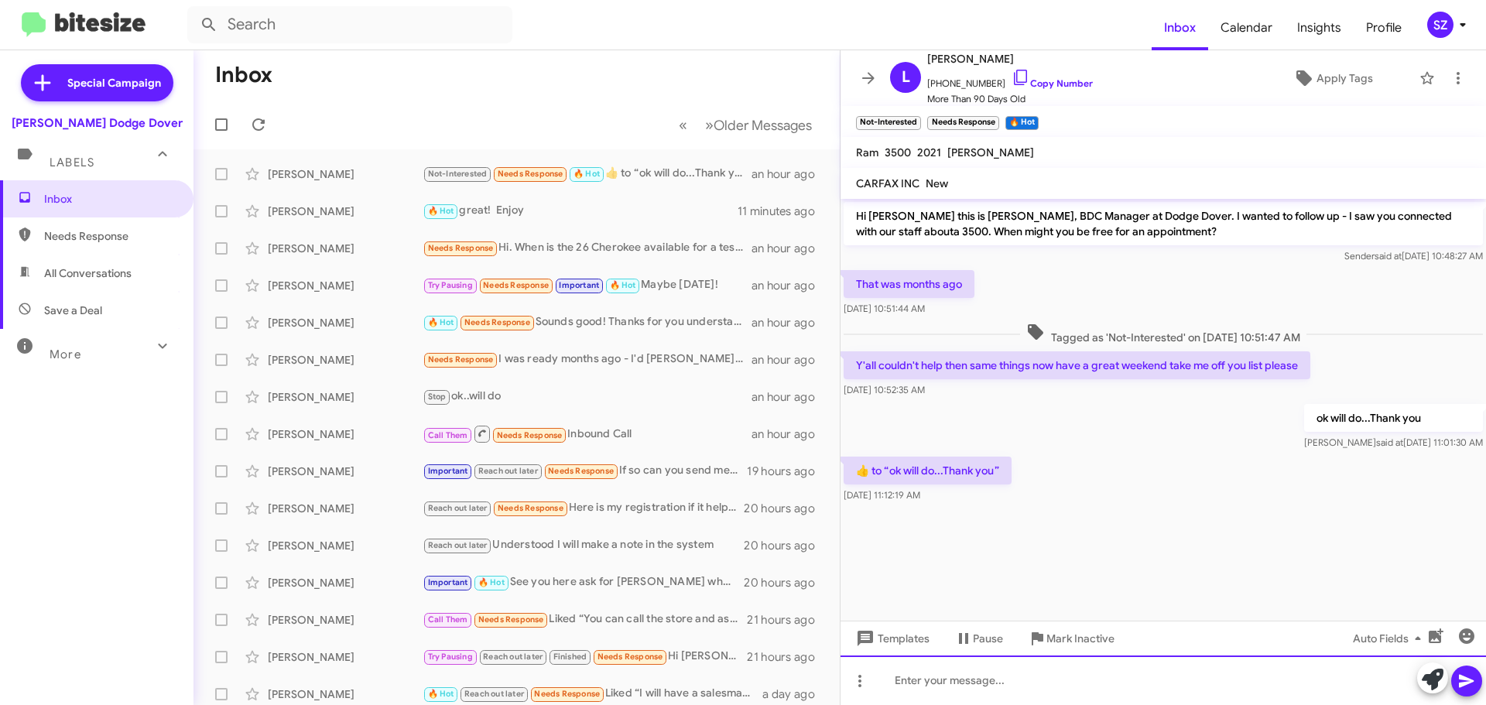
click at [896, 680] on div at bounding box center [1162, 681] width 645 height 50
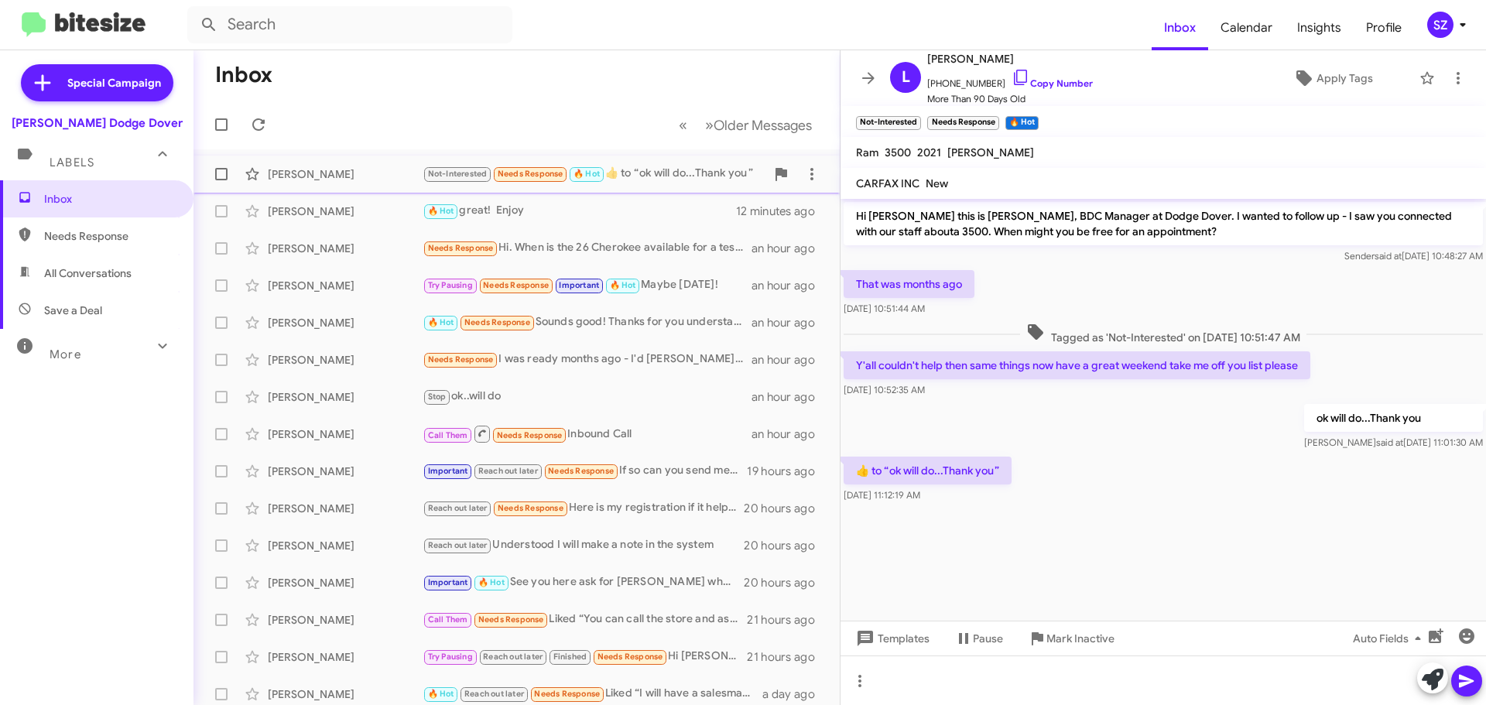
click at [383, 176] on div "[PERSON_NAME]" at bounding box center [345, 173] width 155 height 15
